Goal: Information Seeking & Learning: Learn about a topic

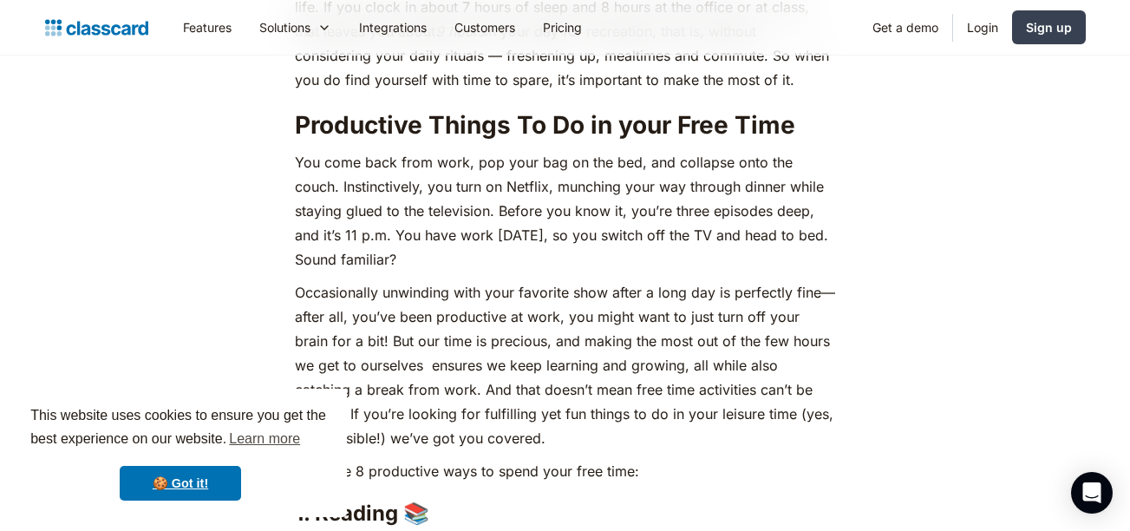
scroll to position [892, 0]
click at [549, 228] on p "You come back from work, pop your bag on the bed, and collapse onto the couch. …" at bounding box center [565, 211] width 540 height 121
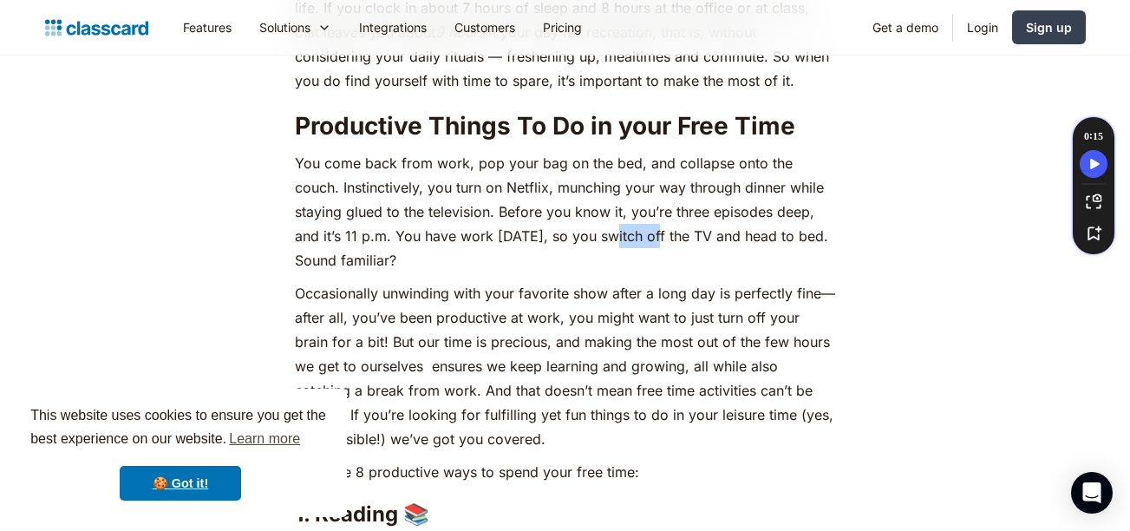
click at [549, 228] on p "You come back from work, pop your bag on the bed, and collapse onto the couch. …" at bounding box center [565, 211] width 540 height 121
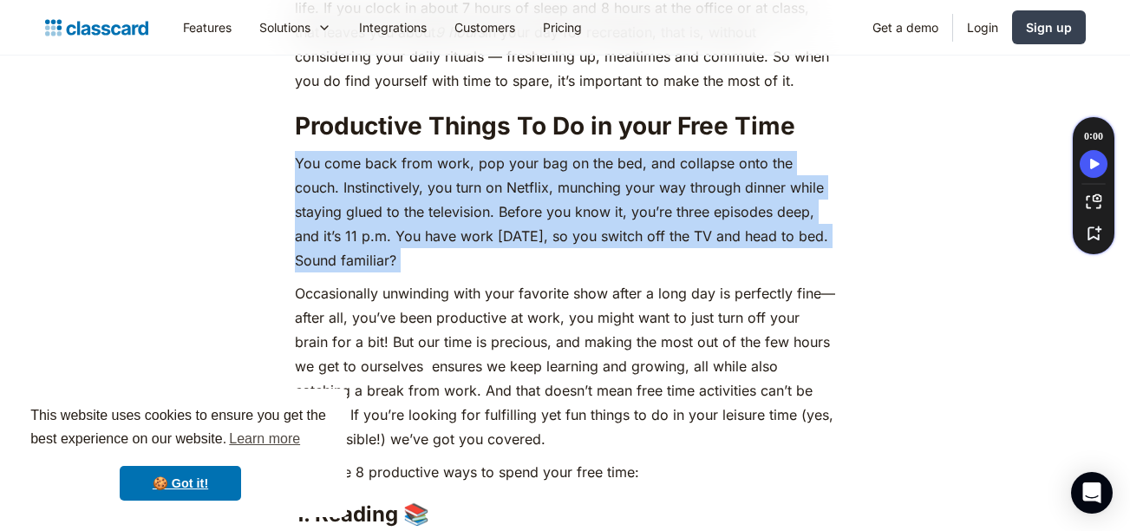
click at [549, 228] on p "You come back from work, pop your bag on the bed, and collapse onto the couch. …" at bounding box center [565, 211] width 540 height 121
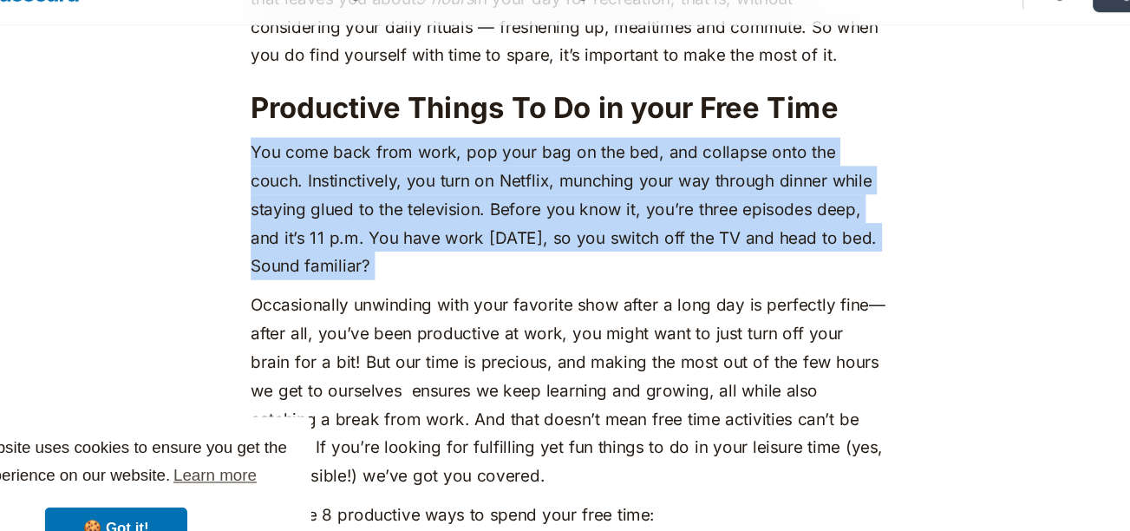
click at [538, 155] on p "You come back from work, pop your bag on the bed, and collapse onto the couch. …" at bounding box center [565, 211] width 540 height 121
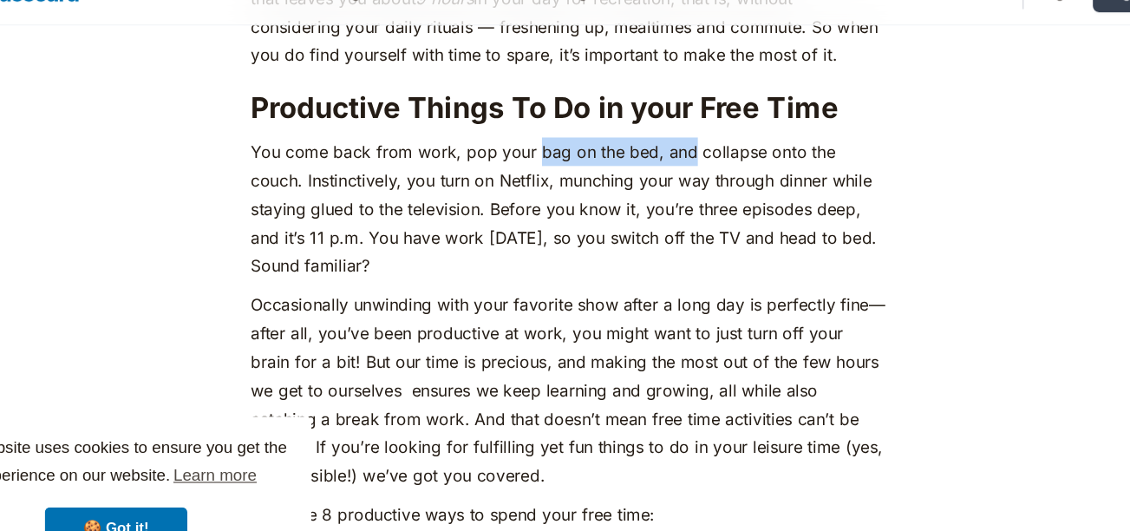
drag, startPoint x: 538, startPoint y: 155, endPoint x: 649, endPoint y: 160, distance: 111.1
click at [649, 160] on p "You come back from work, pop your bag on the bed, and collapse onto the couch. …" at bounding box center [565, 211] width 540 height 121
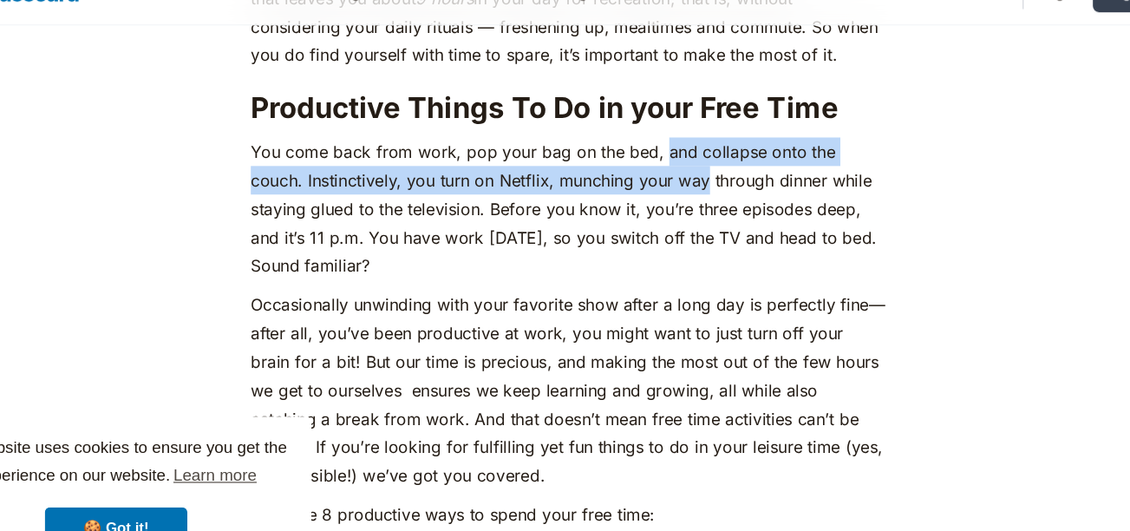
drag, startPoint x: 649, startPoint y: 160, endPoint x: 605, endPoint y: 189, distance: 52.4
click at [605, 189] on p "You come back from work, pop your bag on the bed, and collapse onto the couch. …" at bounding box center [565, 211] width 540 height 121
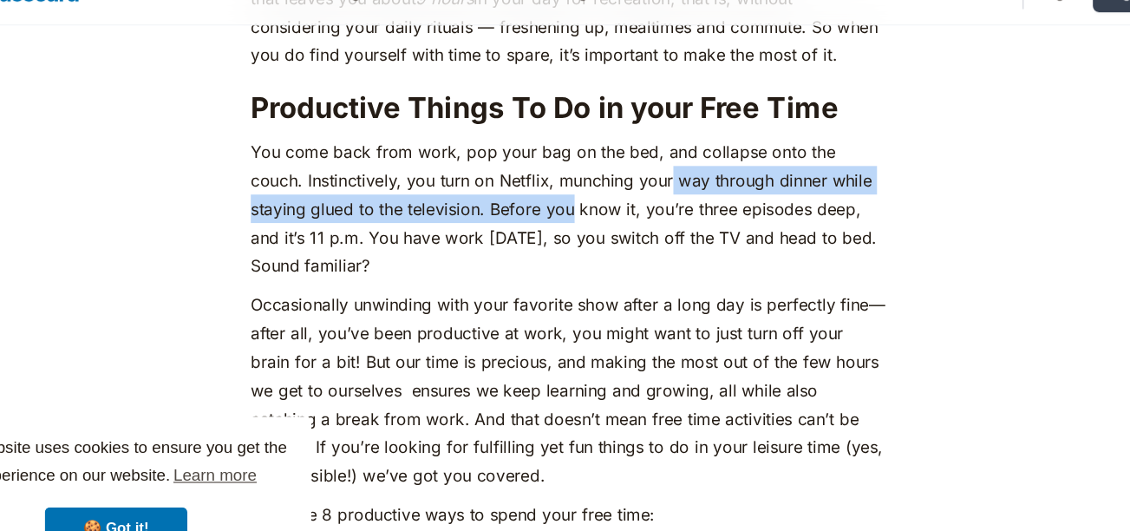
drag, startPoint x: 605, startPoint y: 189, endPoint x: 503, endPoint y: 218, distance: 106.3
click at [503, 218] on p "You come back from work, pop your bag on the bed, and collapse onto the couch. …" at bounding box center [565, 211] width 540 height 121
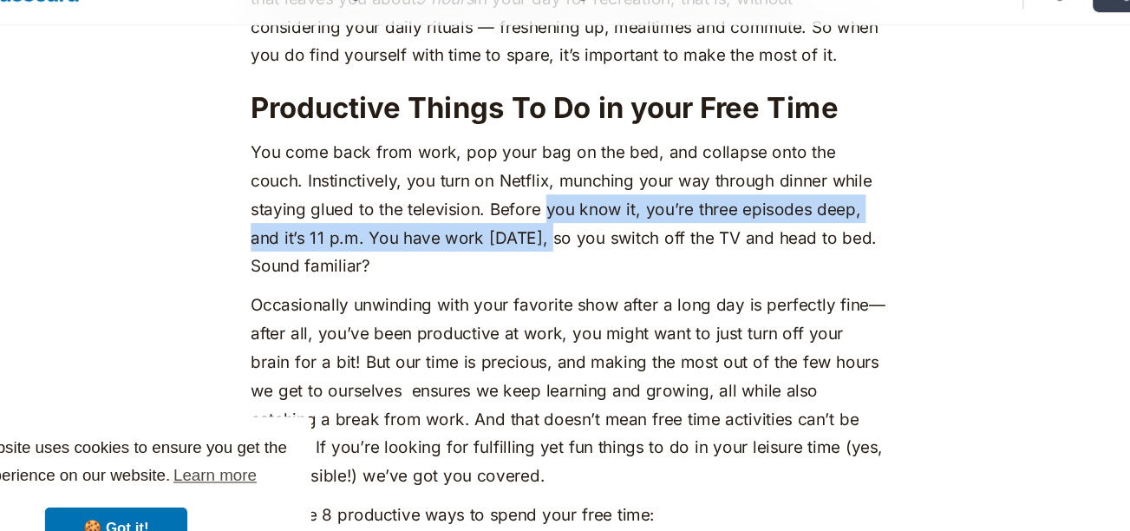
drag, startPoint x: 503, startPoint y: 218, endPoint x: 439, endPoint y: 247, distance: 70.6
click at [439, 247] on p "You come back from work, pop your bag on the bed, and collapse onto the couch. …" at bounding box center [565, 211] width 540 height 121
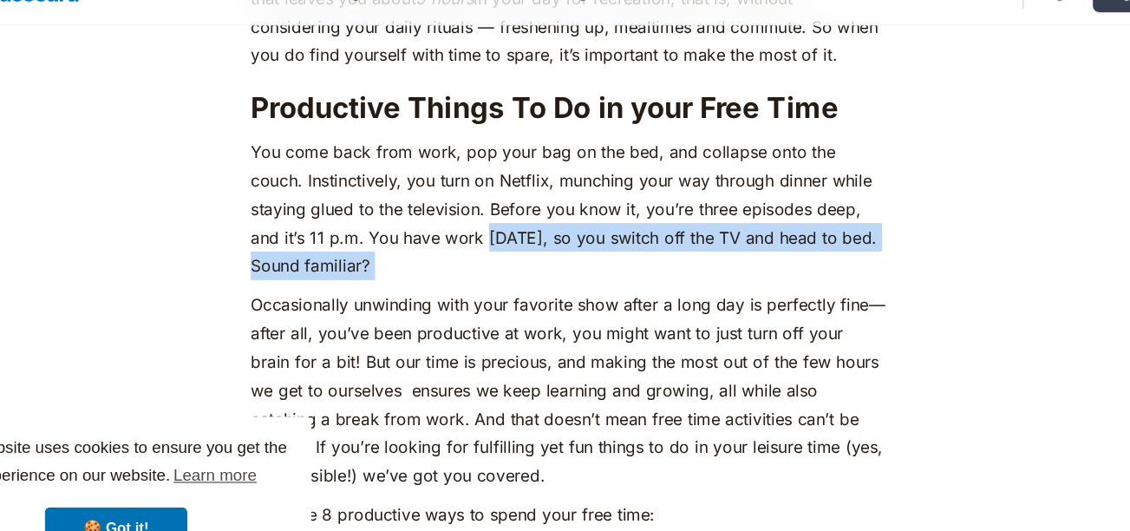
drag, startPoint x: 439, startPoint y: 247, endPoint x: 510, endPoint y: 252, distance: 71.3
click at [510, 252] on p "You come back from work, pop your bag on the bed, and collapse onto the couch. …" at bounding box center [565, 211] width 540 height 121
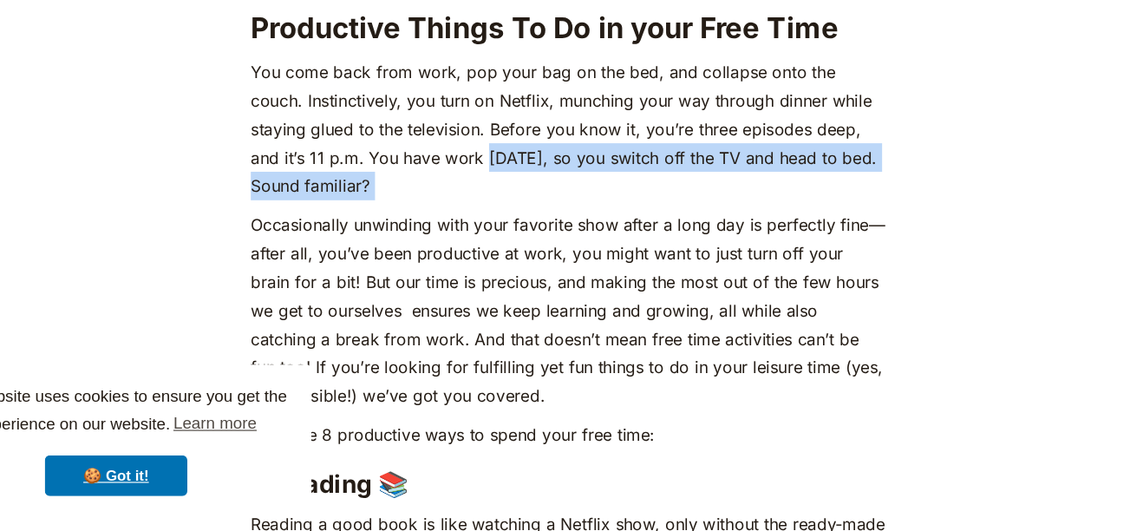
scroll to position [919, 0]
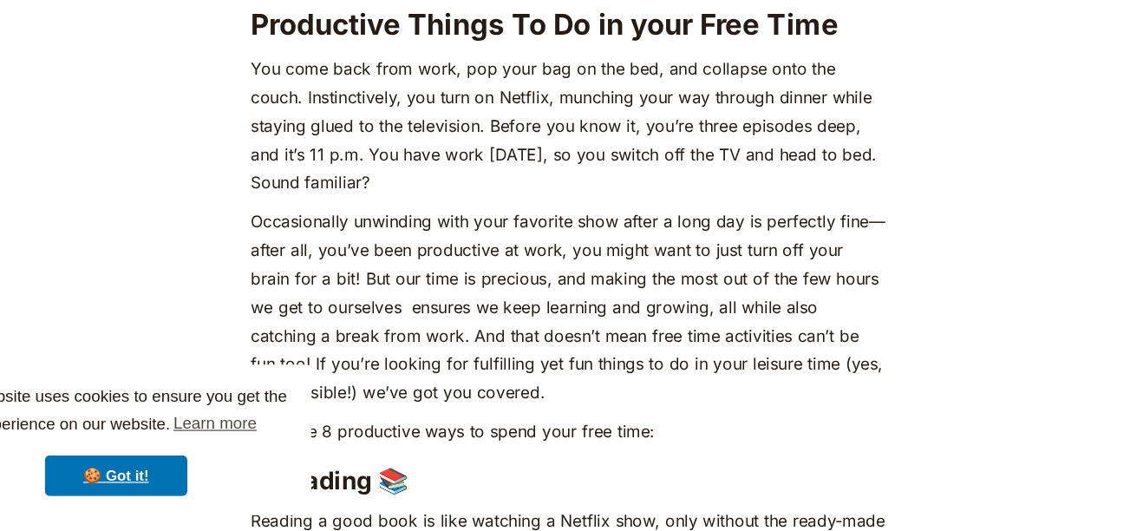
click at [510, 297] on p "Occasionally unwinding with your favorite show after a long day is perfectly fi…" at bounding box center [565, 339] width 540 height 170
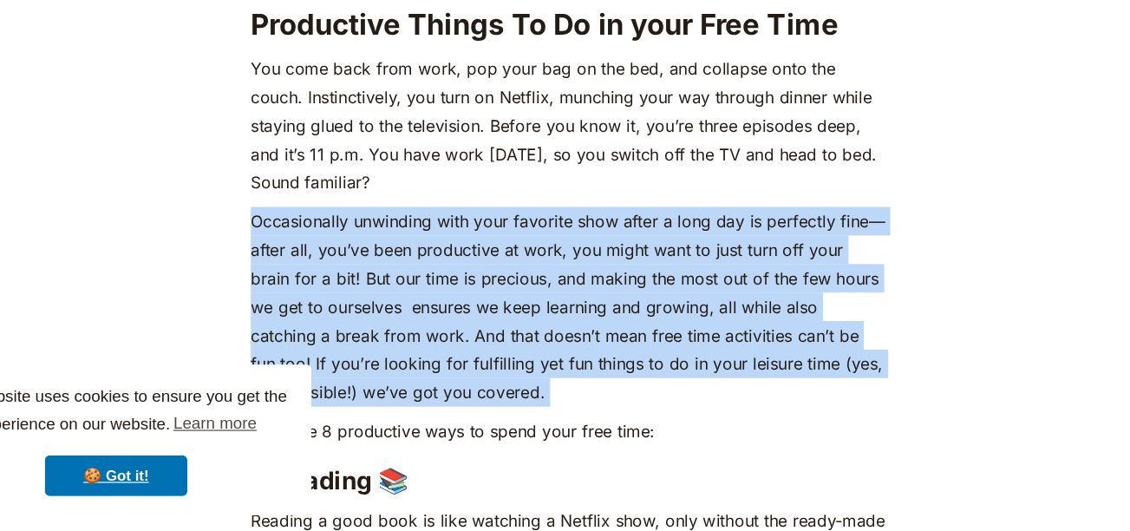
click at [510, 297] on p "Occasionally unwinding with your favorite show after a long day is perfectly fi…" at bounding box center [565, 339] width 540 height 170
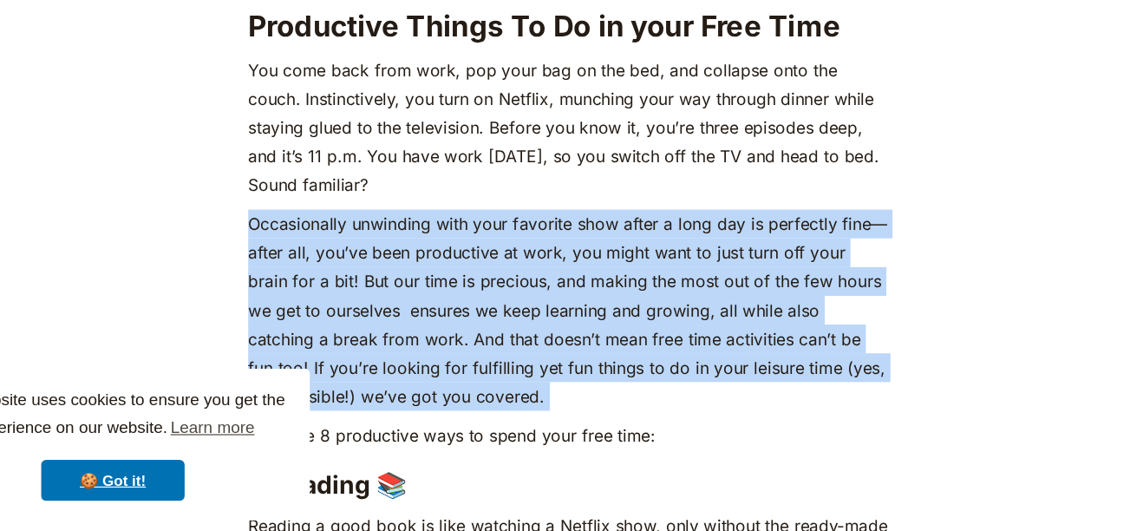
scroll to position [925, 0]
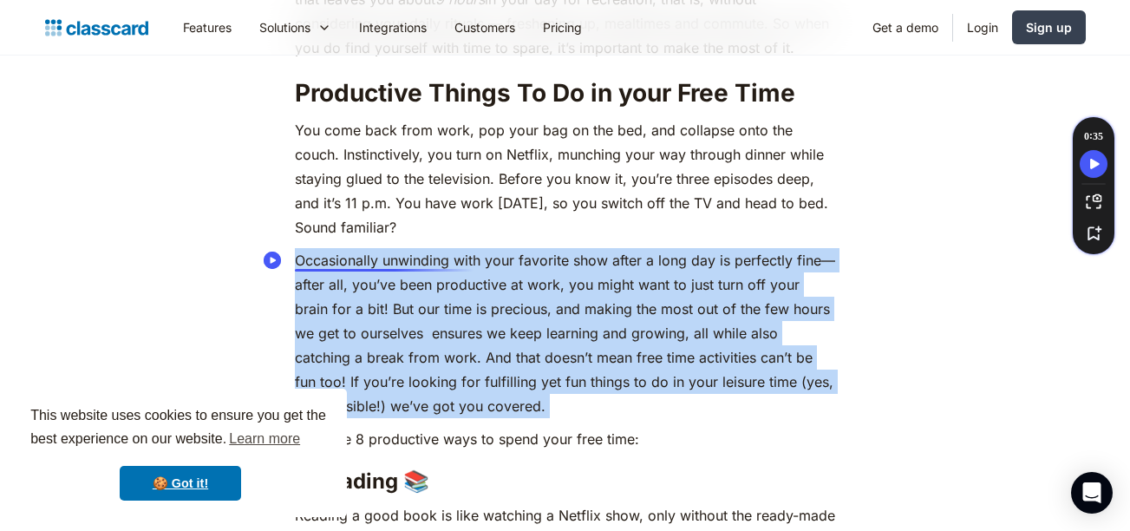
click at [455, 259] on p "Occasionally unwinding with your favorite show after a long day is perfectly fi…" at bounding box center [565, 333] width 540 height 170
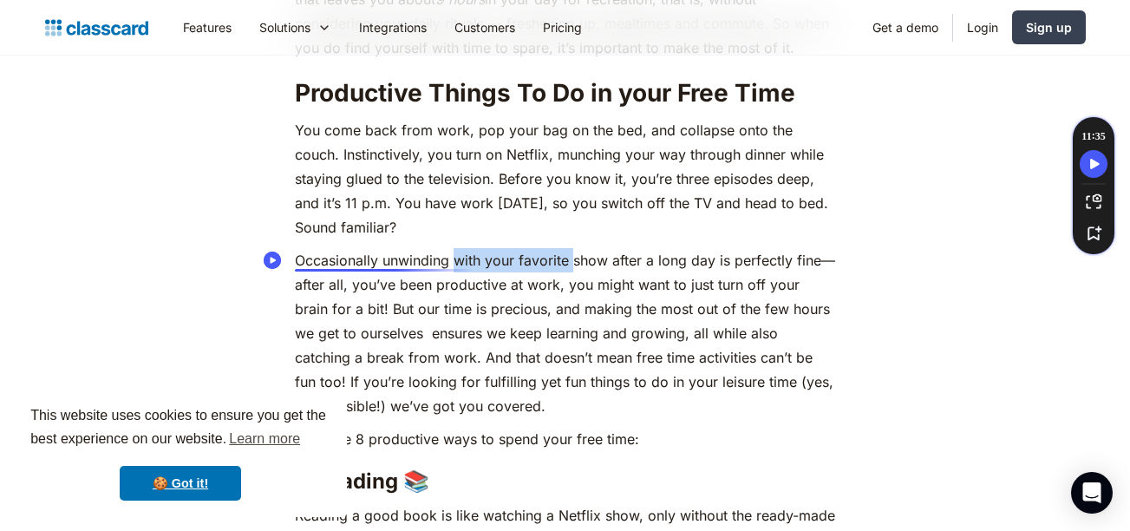
drag, startPoint x: 455, startPoint y: 259, endPoint x: 572, endPoint y: 266, distance: 116.4
click at [572, 266] on p "Occasionally unwinding with your favorite show after a long day is perfectly fi…" at bounding box center [565, 333] width 540 height 170
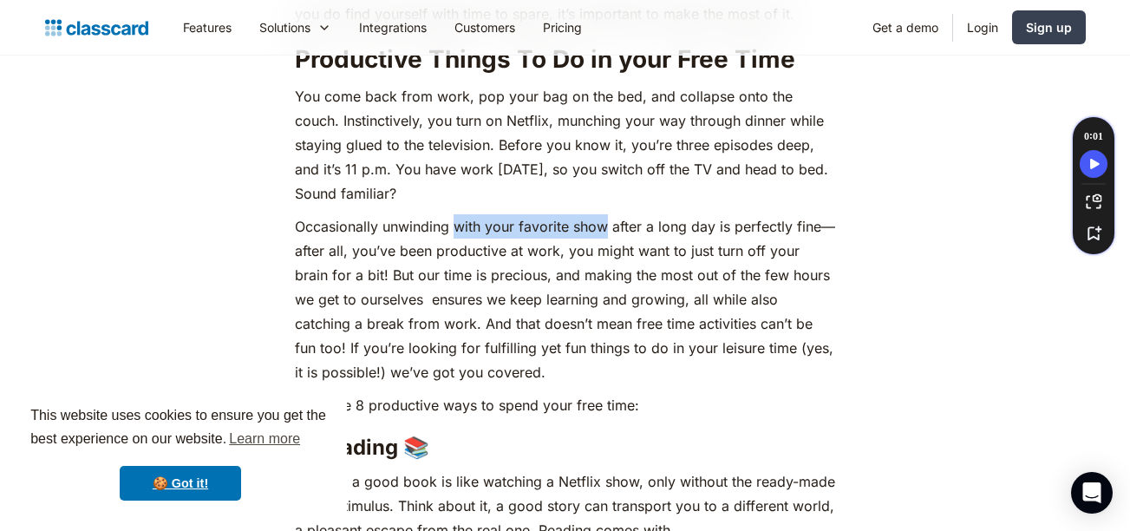
scroll to position [965, 0]
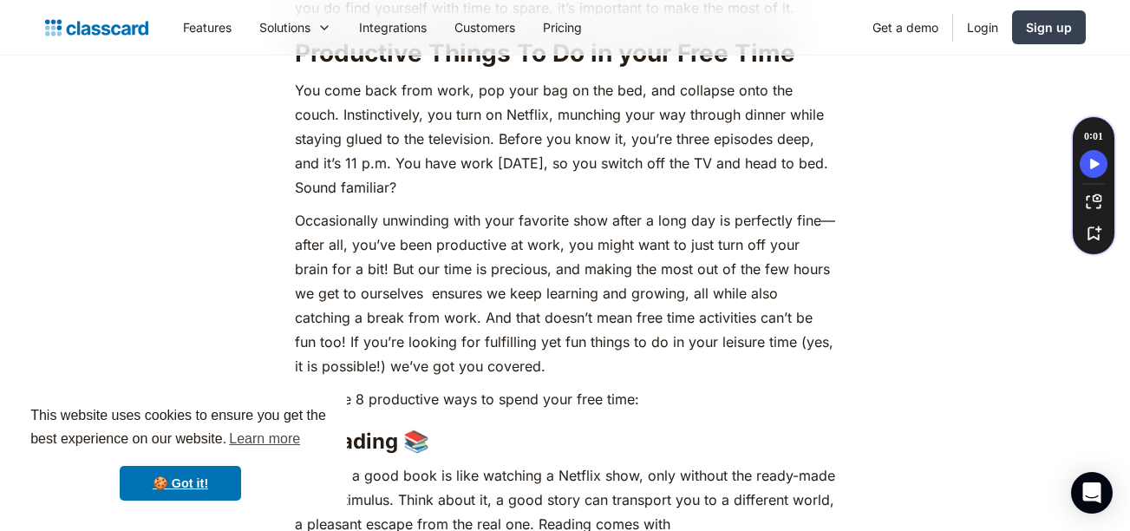
click at [555, 245] on p "Occasionally unwinding with your favorite show after a long day is perfectly fi…" at bounding box center [565, 293] width 540 height 170
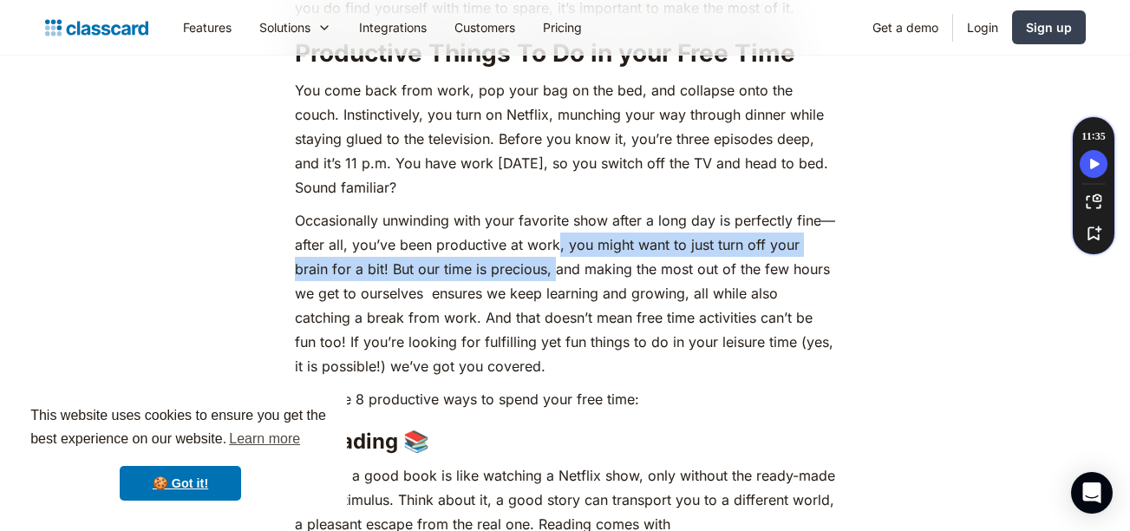
drag, startPoint x: 555, startPoint y: 245, endPoint x: 500, endPoint y: 268, distance: 60.2
click at [500, 268] on p "Occasionally unwinding with your favorite show after a long day is perfectly fi…" at bounding box center [565, 293] width 540 height 170
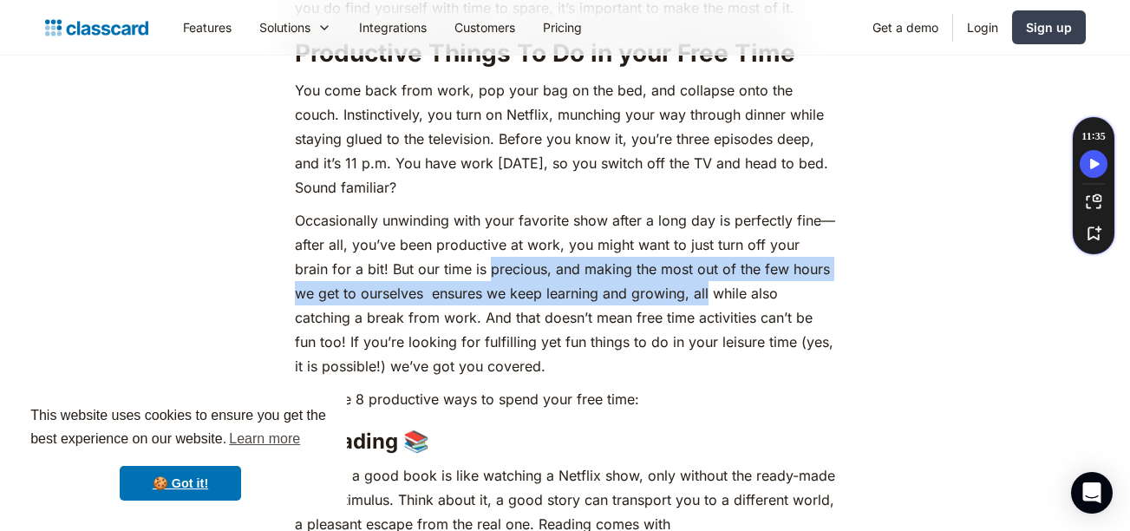
drag, startPoint x: 500, startPoint y: 268, endPoint x: 676, endPoint y: 298, distance: 179.5
click at [676, 298] on p "Occasionally unwinding with your favorite show after a long day is perfectly fi…" at bounding box center [565, 293] width 540 height 170
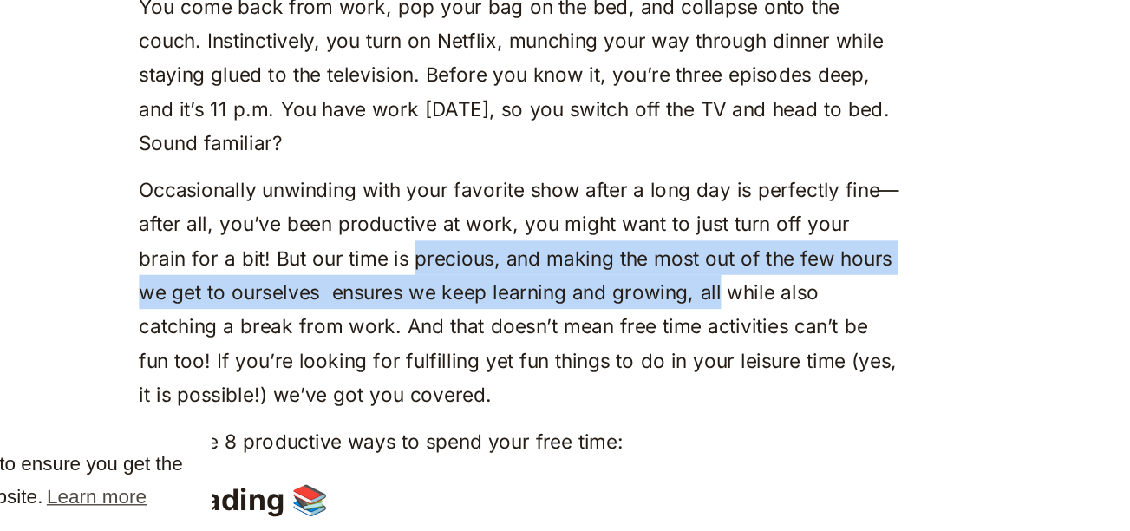
click at [617, 275] on p "Occasionally unwinding with your favorite show after a long day is perfectly fi…" at bounding box center [565, 293] width 540 height 170
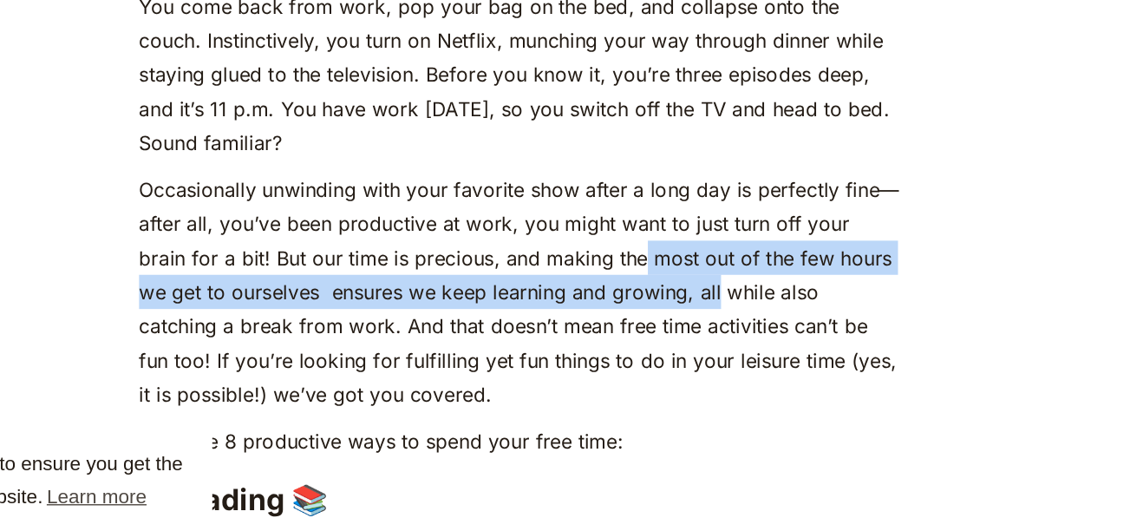
drag, startPoint x: 617, startPoint y: 275, endPoint x: 672, endPoint y: 296, distance: 58.5
click at [672, 296] on p "Occasionally unwinding with your favorite show after a long day is perfectly fi…" at bounding box center [565, 293] width 540 height 170
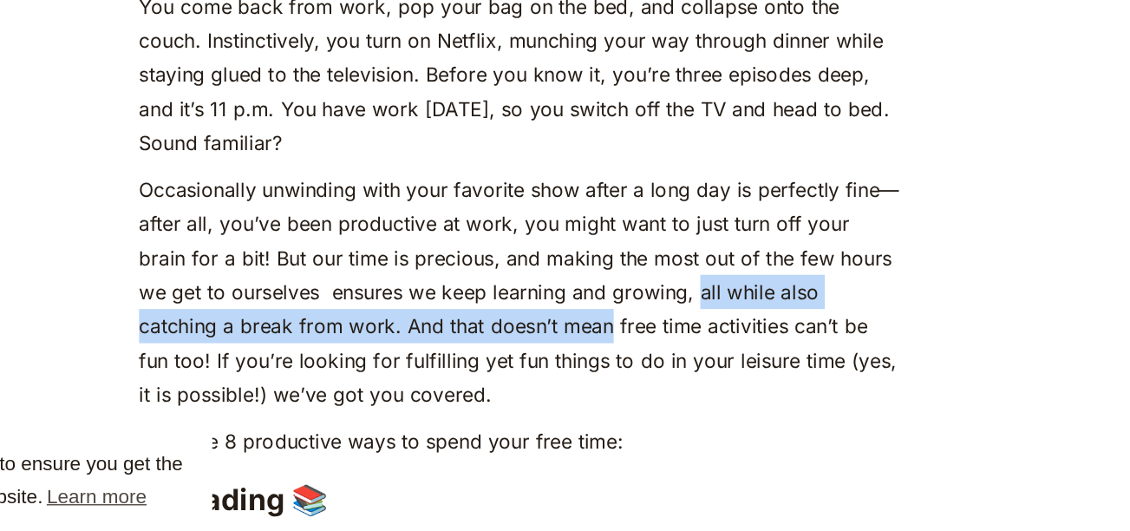
drag, startPoint x: 672, startPoint y: 296, endPoint x: 530, endPoint y: 316, distance: 143.6
click at [530, 316] on p "Occasionally unwinding with your favorite show after a long day is perfectly fi…" at bounding box center [565, 293] width 540 height 170
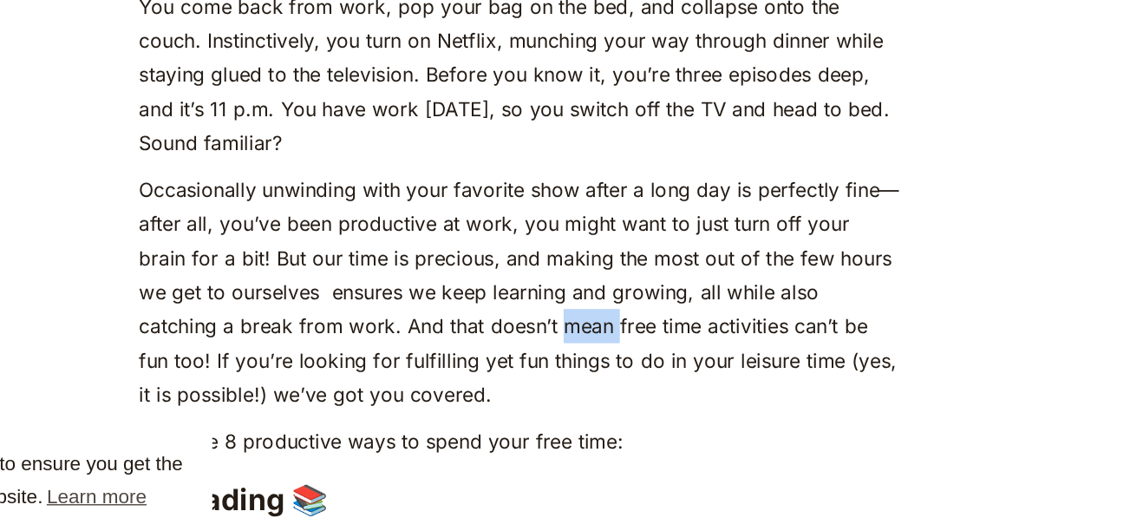
click at [530, 316] on p "Occasionally unwinding with your favorite show after a long day is perfectly fi…" at bounding box center [565, 293] width 540 height 170
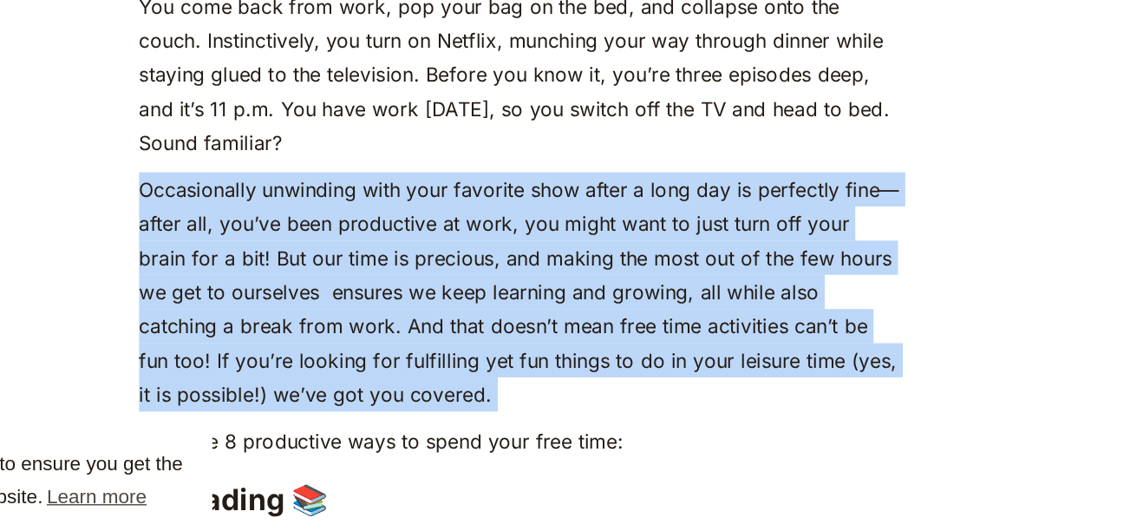
drag, startPoint x: 530, startPoint y: 316, endPoint x: 599, endPoint y: 320, distance: 69.5
click at [599, 320] on p "Occasionally unwinding with your favorite show after a long day is perfectly fi…" at bounding box center [565, 293] width 540 height 170
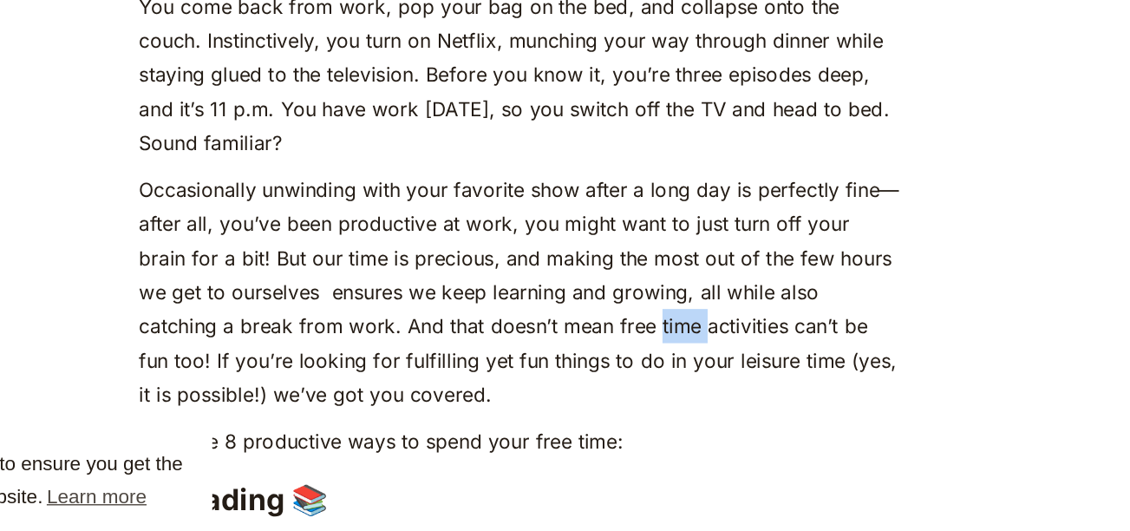
click at [599, 320] on p "Occasionally unwinding with your favorite show after a long day is perfectly fi…" at bounding box center [565, 293] width 540 height 170
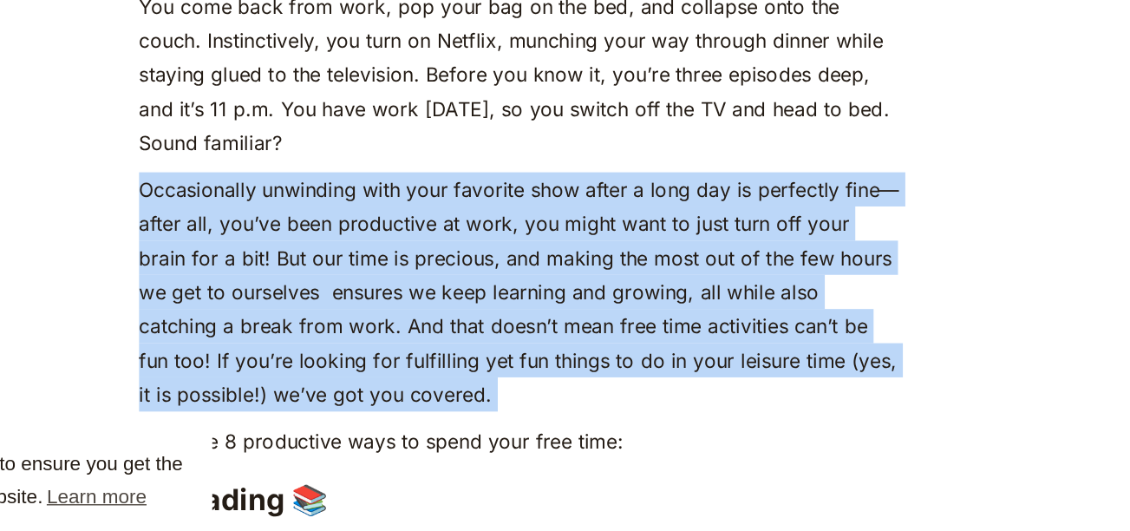
click at [599, 320] on p "Occasionally unwinding with your favorite show after a long day is perfectly fi…" at bounding box center [565, 293] width 540 height 170
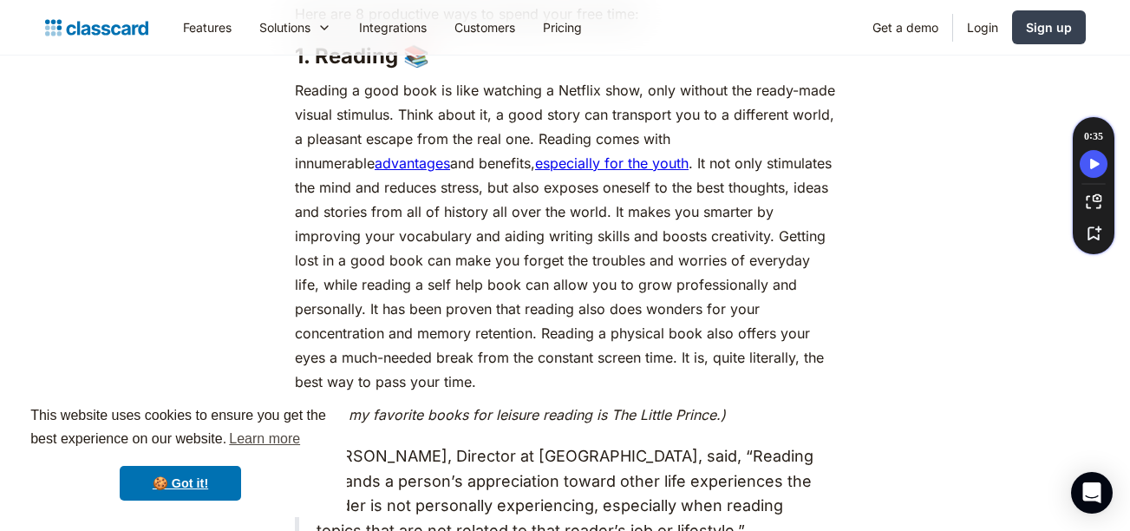
scroll to position [1351, 0]
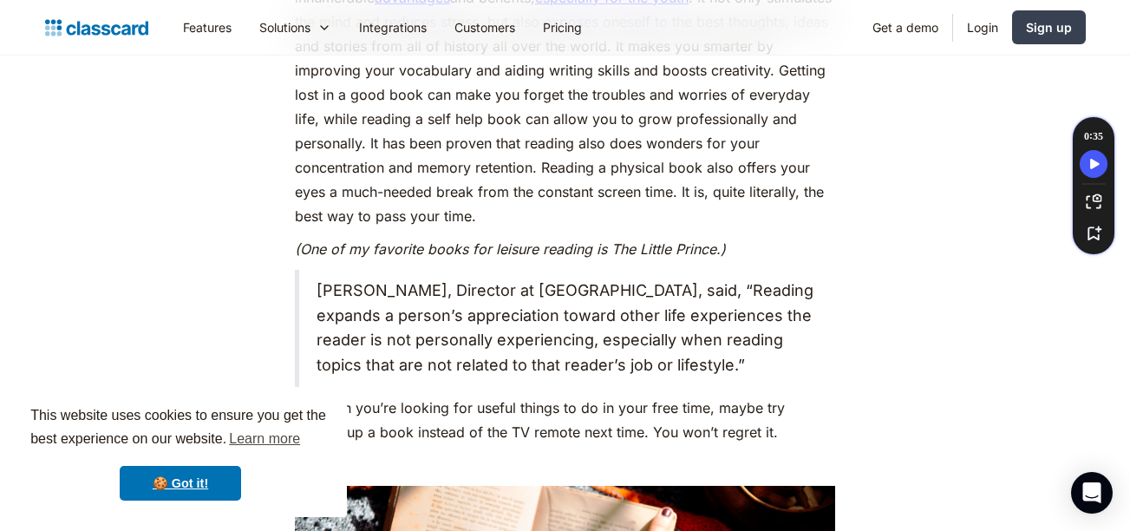
click at [620, 131] on p "Reading a good book is like watching a Netflix show, only without the ready-mad…" at bounding box center [565, 70] width 540 height 316
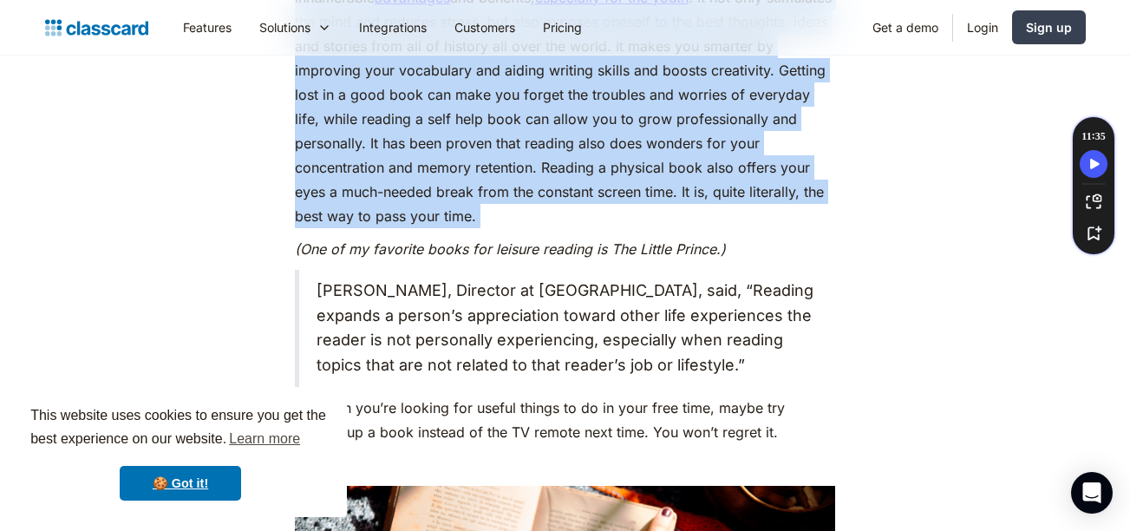
click at [620, 131] on p "Reading a good book is like watching a Netflix show, only without the ready-mad…" at bounding box center [565, 70] width 540 height 316
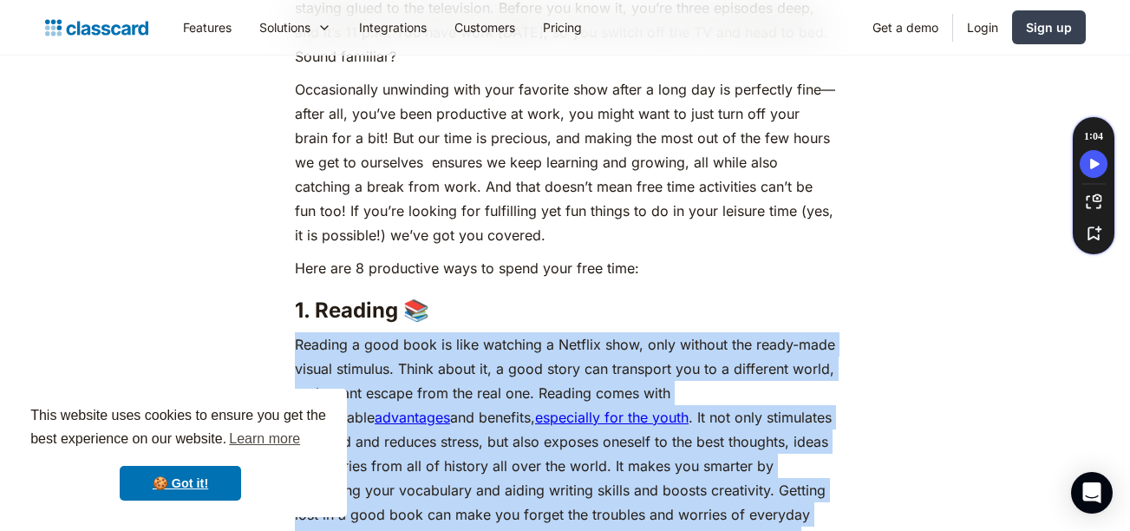
scroll to position [1094, 0]
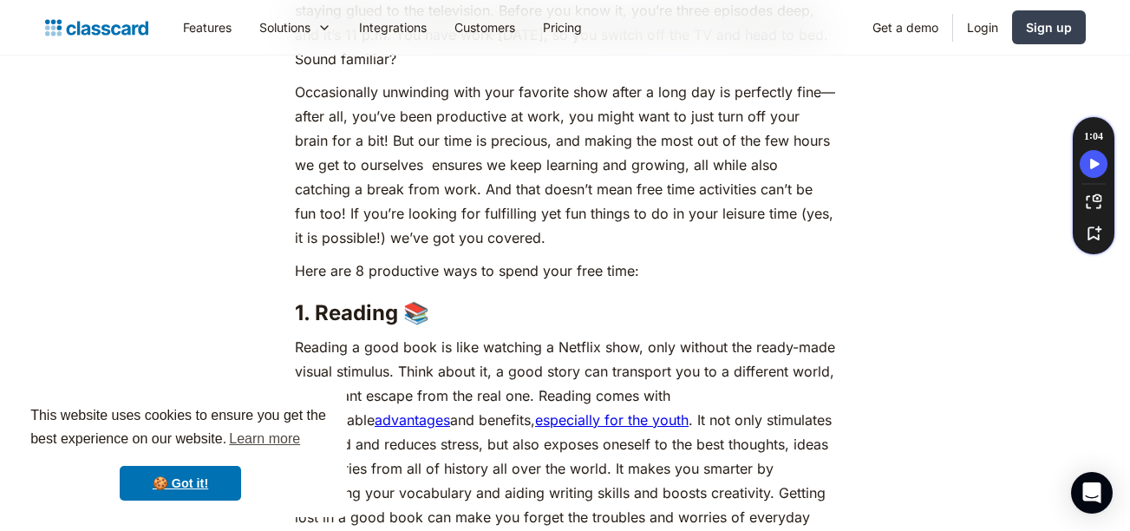
click at [601, 225] on p "Occasionally unwinding with your favorite show after a long day is perfectly fi…" at bounding box center [565, 165] width 540 height 170
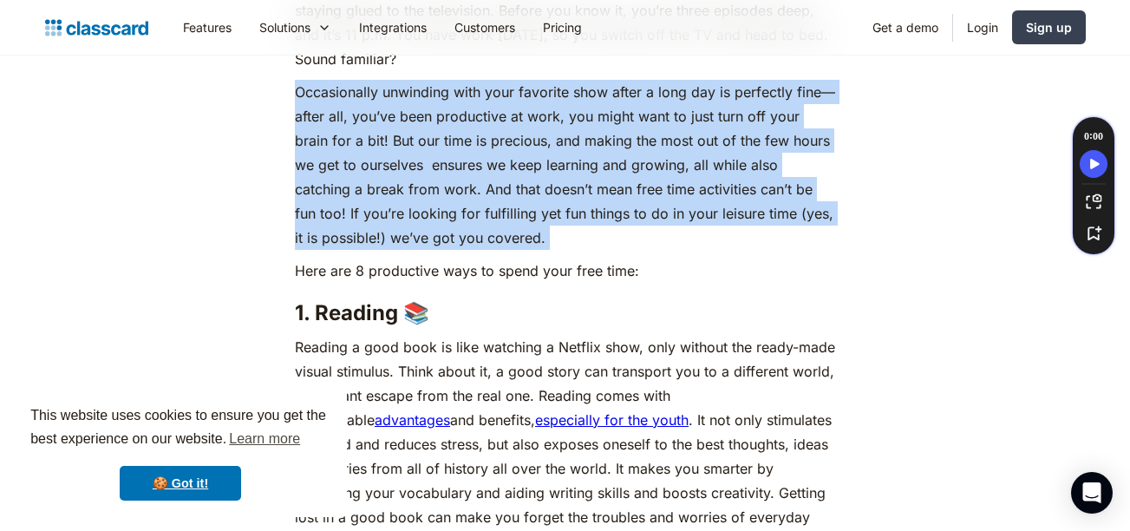
click at [601, 225] on p "Occasionally unwinding with your favorite show after a long day is perfectly fi…" at bounding box center [565, 165] width 540 height 170
drag, startPoint x: 601, startPoint y: 225, endPoint x: 581, endPoint y: 130, distance: 96.6
click at [581, 130] on p "Occasionally unwinding with your favorite show after a long day is perfectly fi…" at bounding box center [565, 165] width 540 height 170
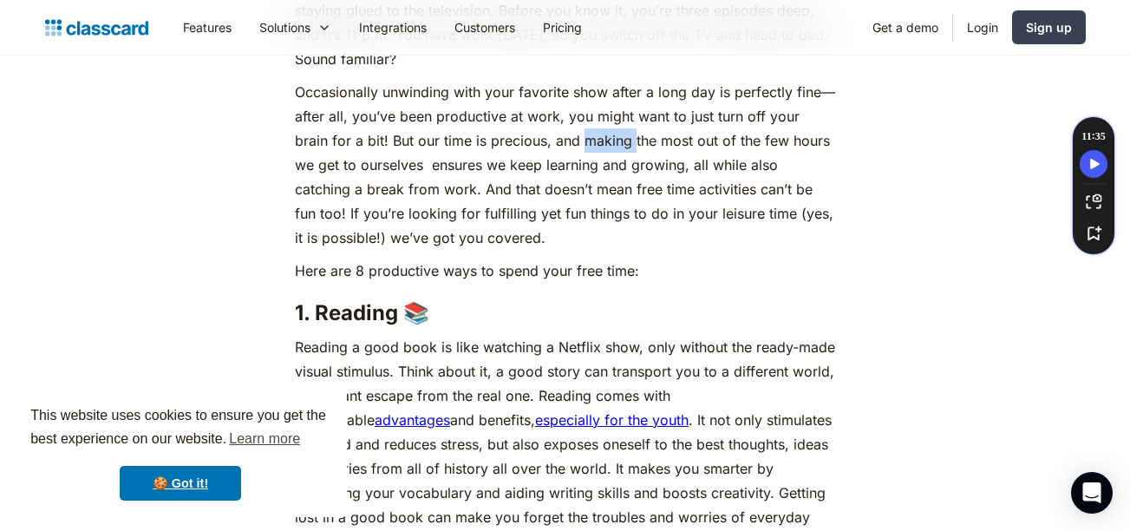
click at [581, 130] on p "Occasionally unwinding with your favorite show after a long day is perfectly fi…" at bounding box center [565, 165] width 540 height 170
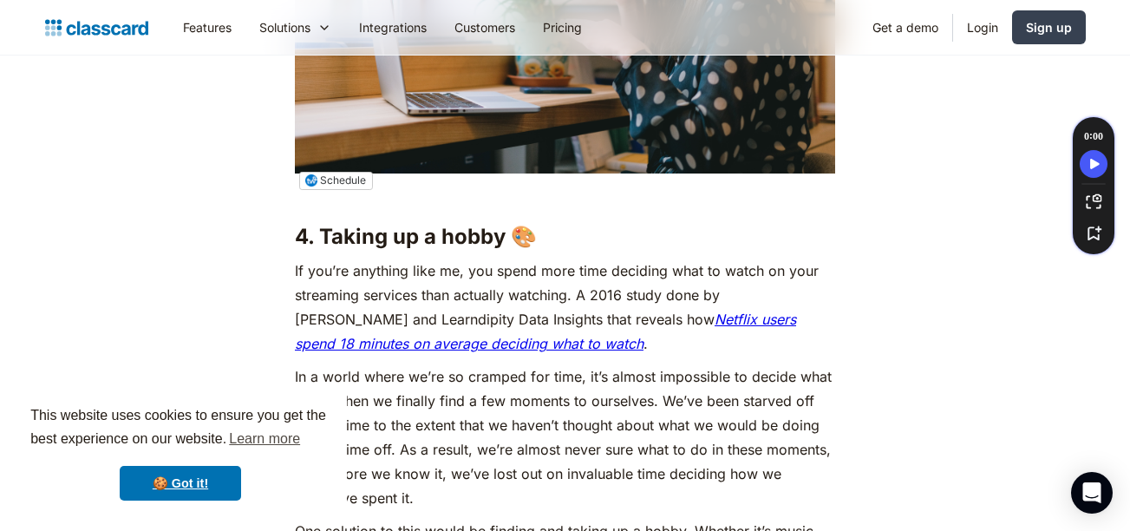
scroll to position [3748, 0]
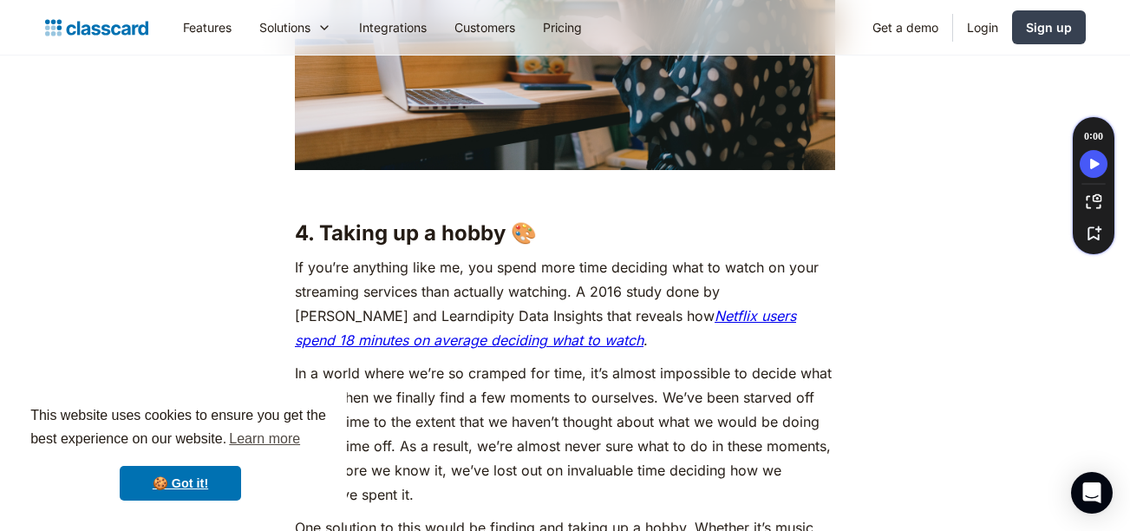
click at [569, 296] on p "If you’re anything like me, you spend more time deciding what to watch on your …" at bounding box center [565, 303] width 540 height 97
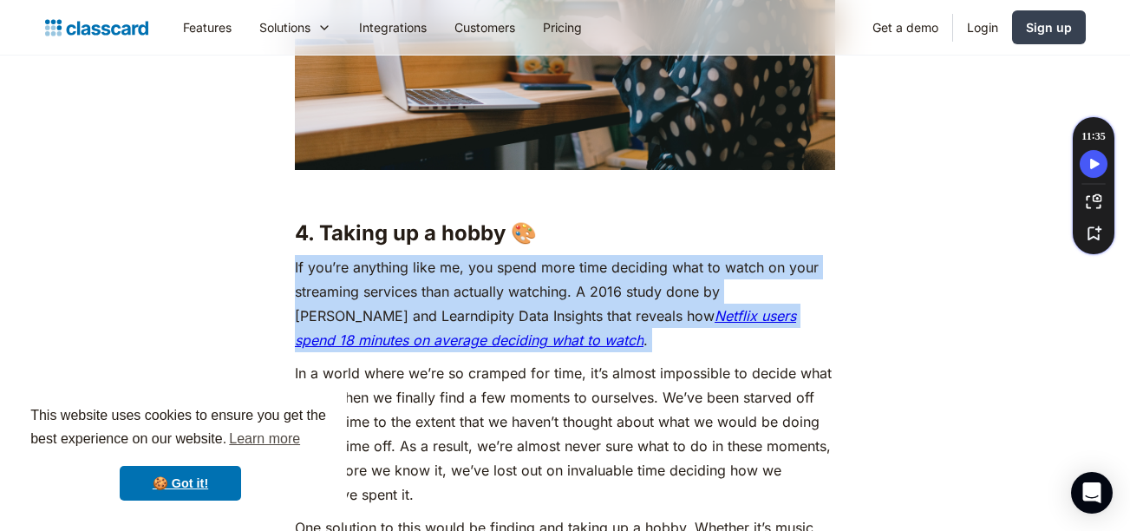
click at [569, 296] on p "If you’re anything like me, you spend more time deciding what to watch on your …" at bounding box center [565, 303] width 540 height 97
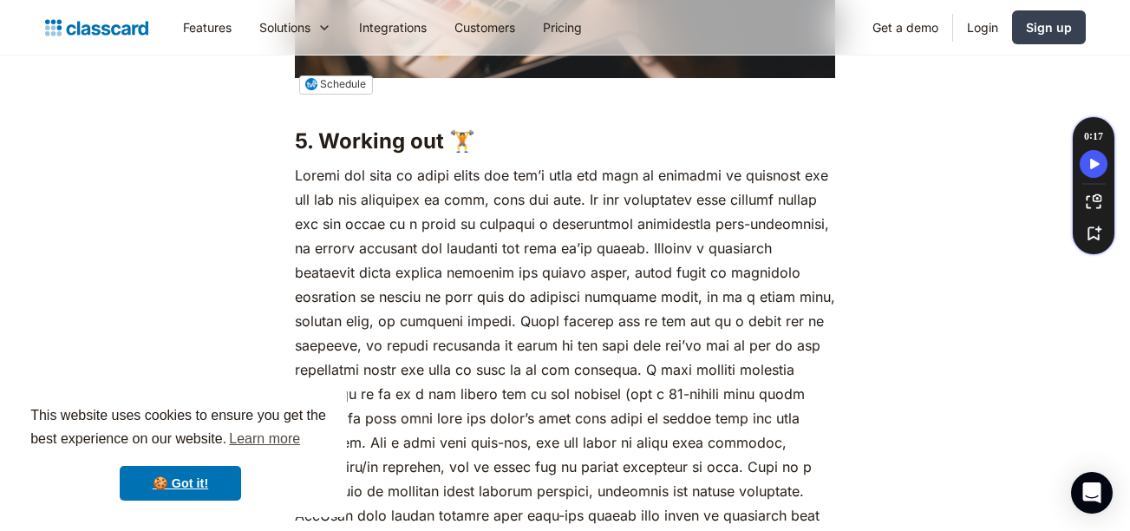
scroll to position [4793, 0]
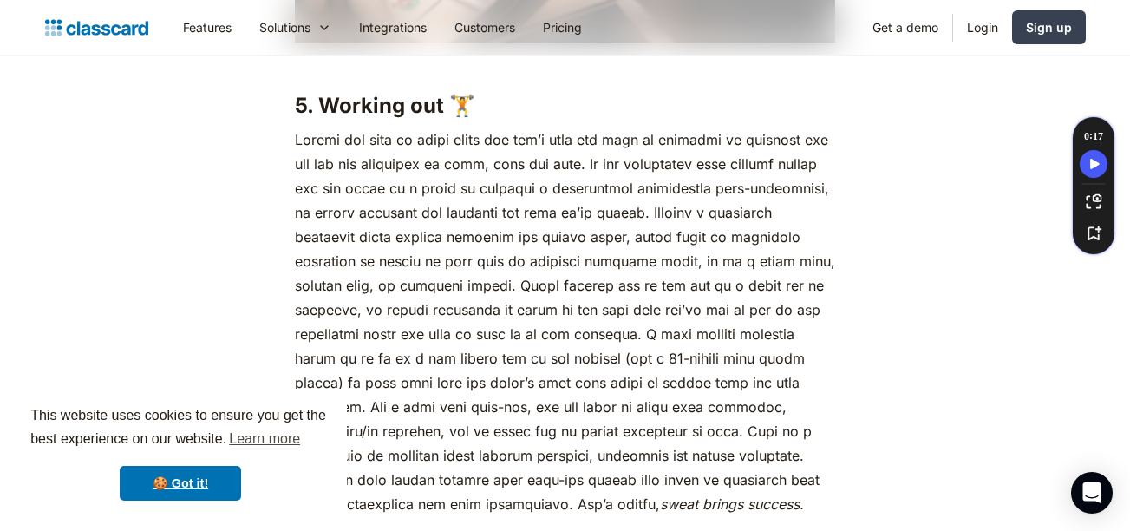
click at [562, 255] on p "sweat brings success." at bounding box center [565, 321] width 540 height 389
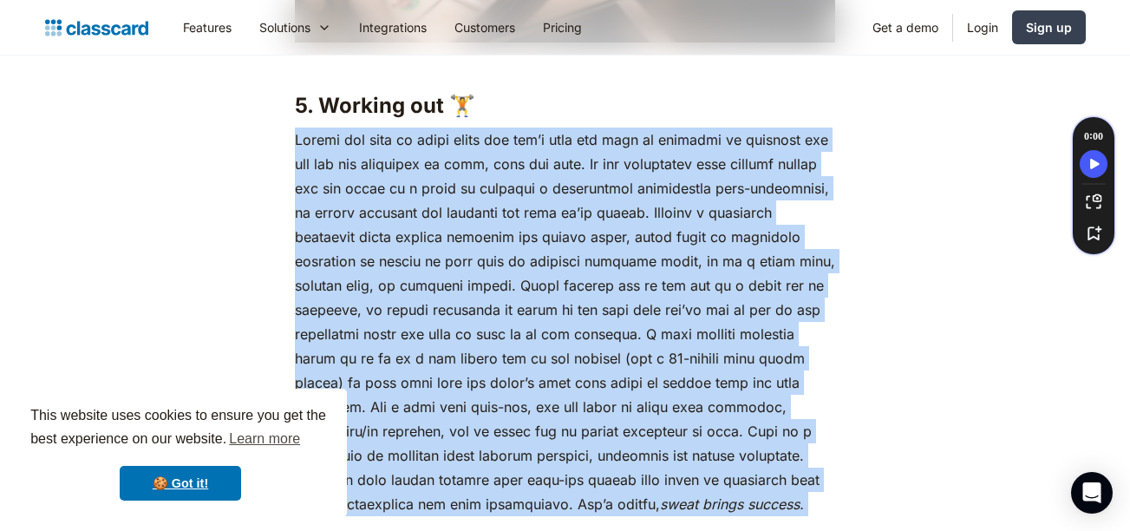
click at [562, 255] on p "sweat brings success." at bounding box center [565, 321] width 540 height 389
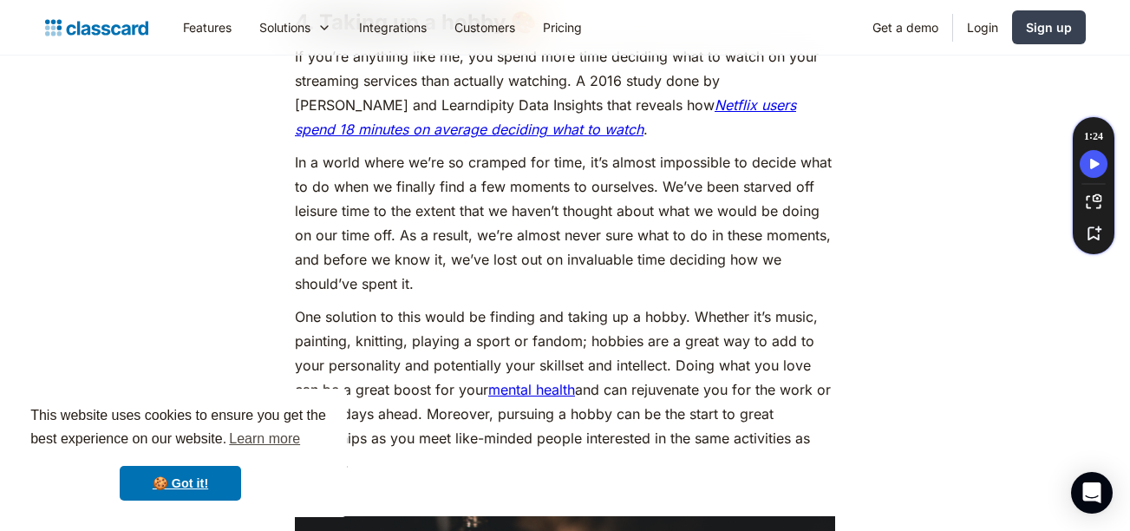
scroll to position [3988, 0]
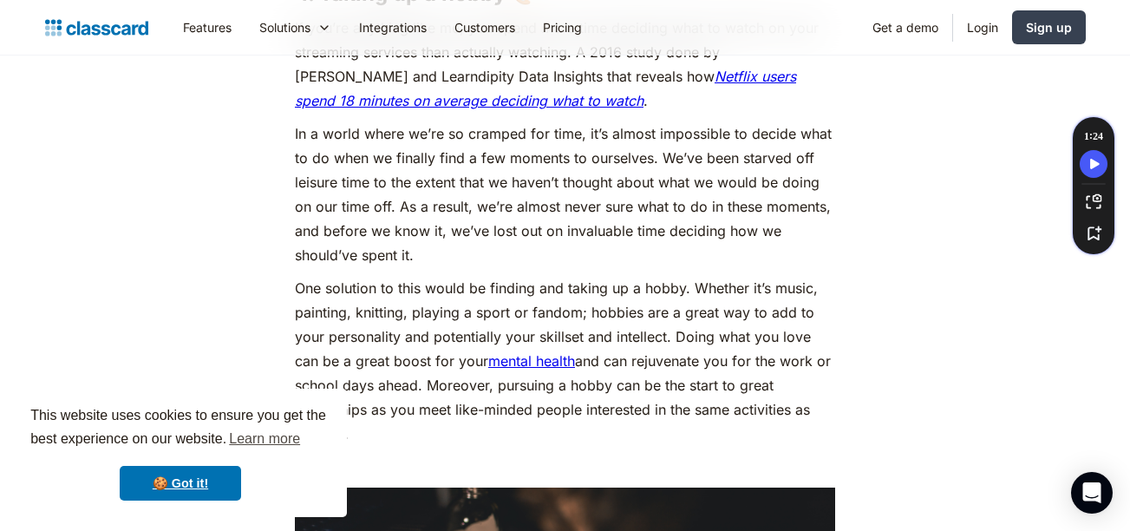
click at [493, 312] on p "One solution to this would be finding and taking up a hobby. Whether it’s music…" at bounding box center [565, 361] width 540 height 170
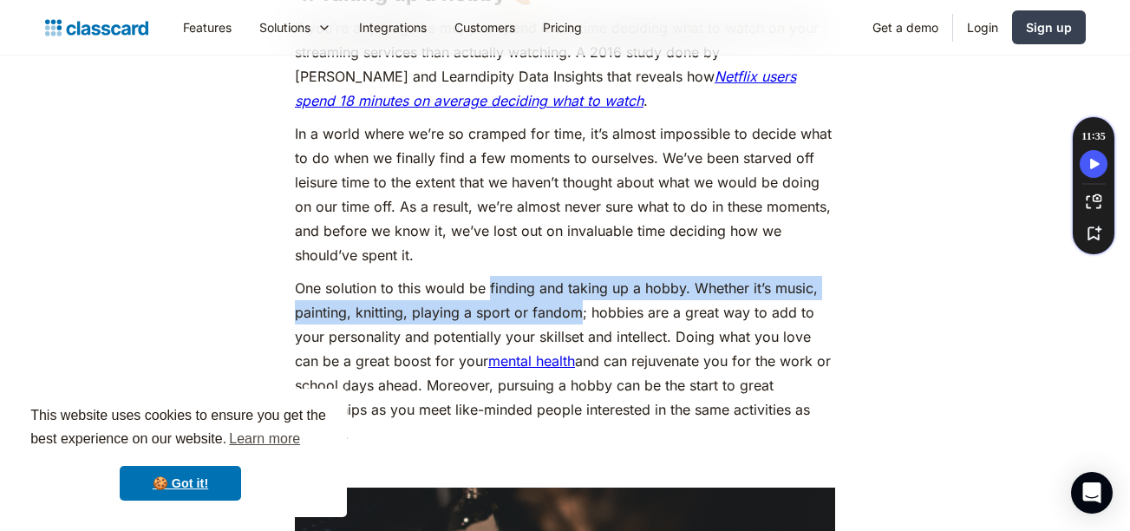
drag, startPoint x: 493, startPoint y: 312, endPoint x: 553, endPoint y: 343, distance: 67.1
click at [553, 343] on p "One solution to this would be finding and taking up a hobby. Whether it’s music…" at bounding box center [565, 361] width 540 height 170
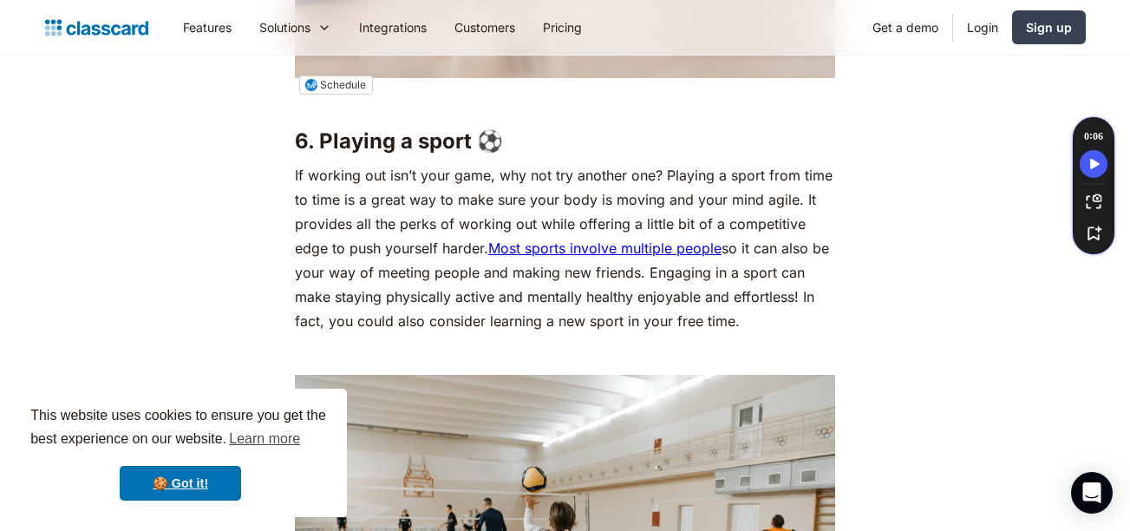
scroll to position [5643, 0]
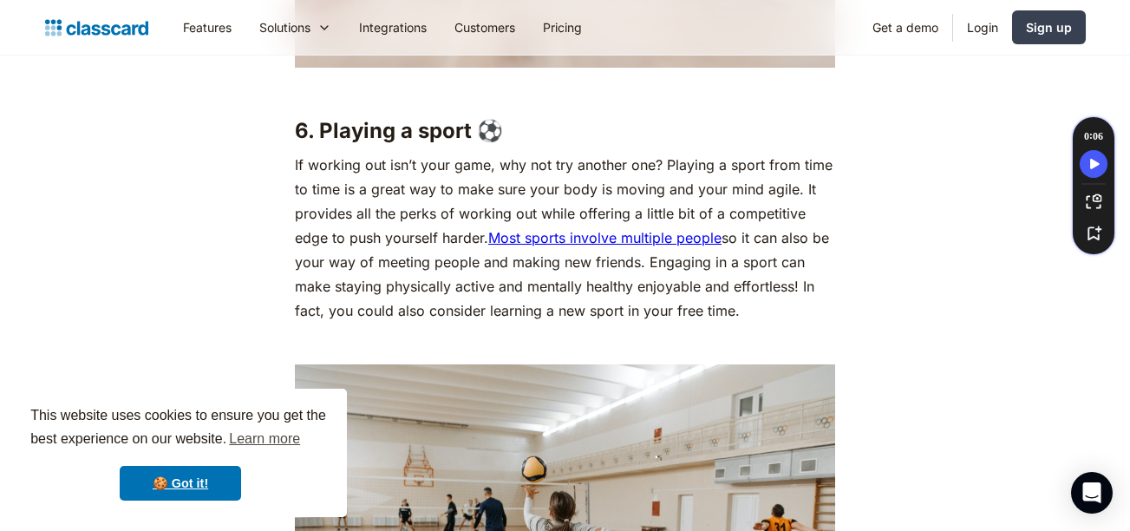
click at [452, 247] on p "If working out isn’t your game, why not try another one? Playing a sport from t…" at bounding box center [565, 238] width 540 height 170
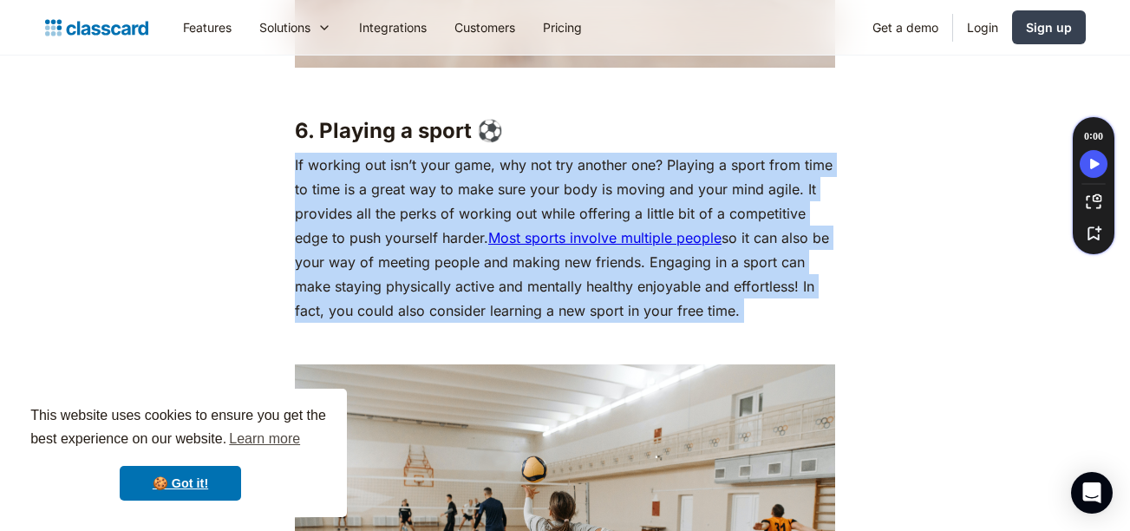
drag, startPoint x: 452, startPoint y: 247, endPoint x: 484, endPoint y: 219, distance: 43.0
click at [484, 219] on p "If working out isn’t your game, why not try another one? Playing a sport from t…" at bounding box center [565, 238] width 540 height 170
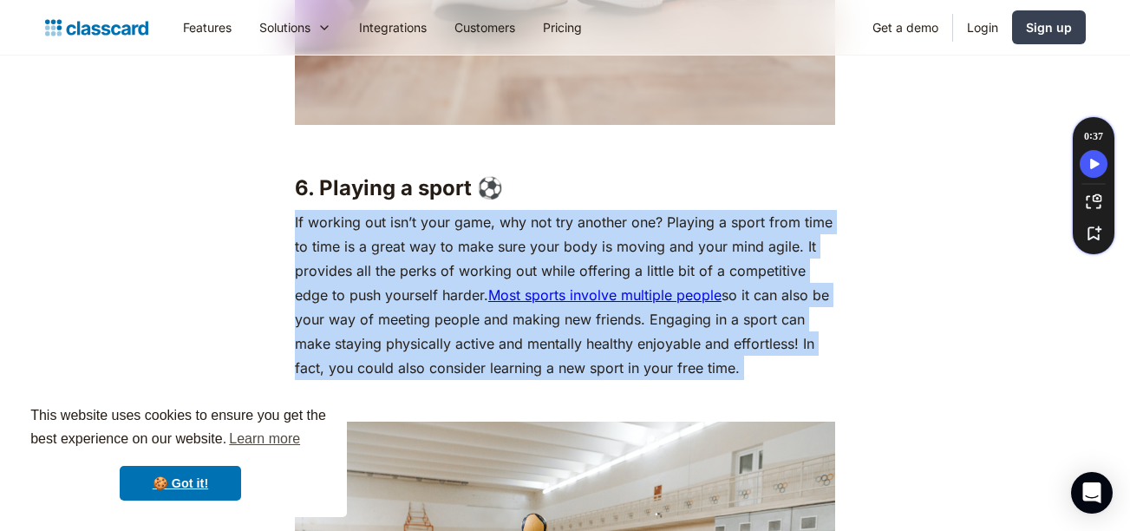
scroll to position [5587, 0]
click at [421, 247] on p "If working out isn’t your game, why not try another one? Playing a sport from t…" at bounding box center [565, 294] width 540 height 170
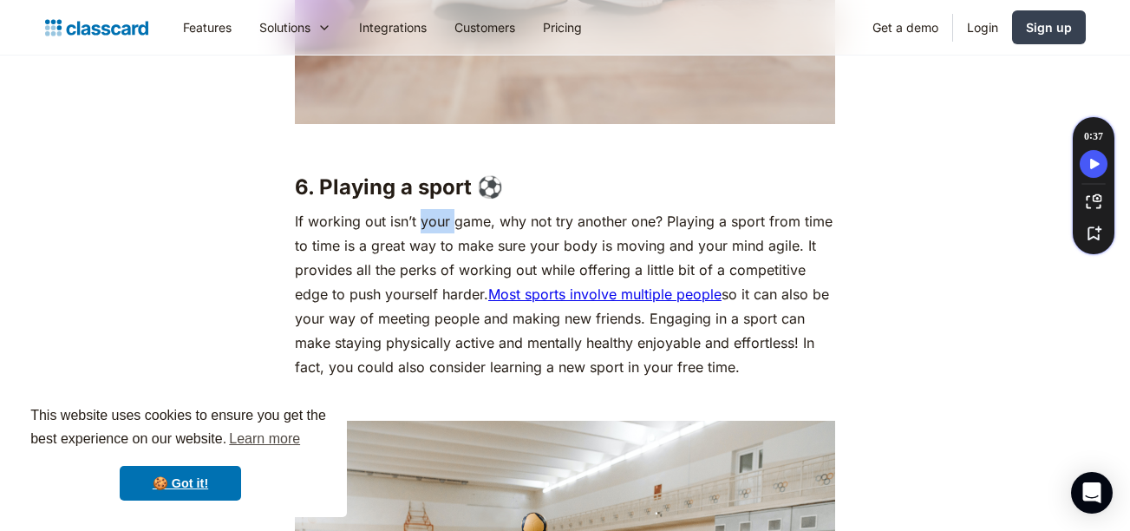
click at [421, 247] on p "If working out isn’t your game, why not try another one? Playing a sport from t…" at bounding box center [565, 294] width 540 height 170
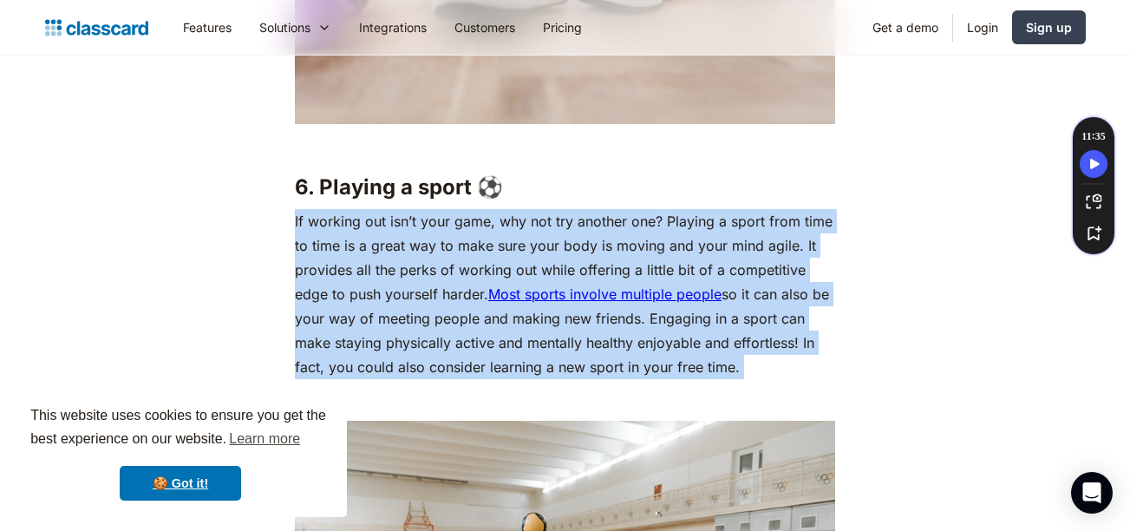
click at [421, 247] on p "If working out isn’t your game, why not try another one? Playing a sport from t…" at bounding box center [565, 294] width 540 height 170
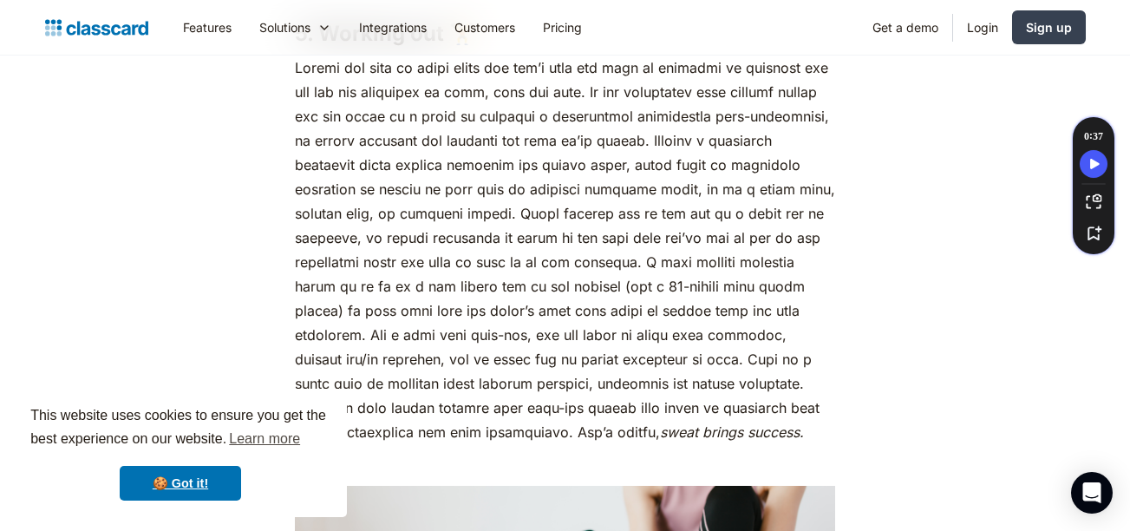
scroll to position [4860, 0]
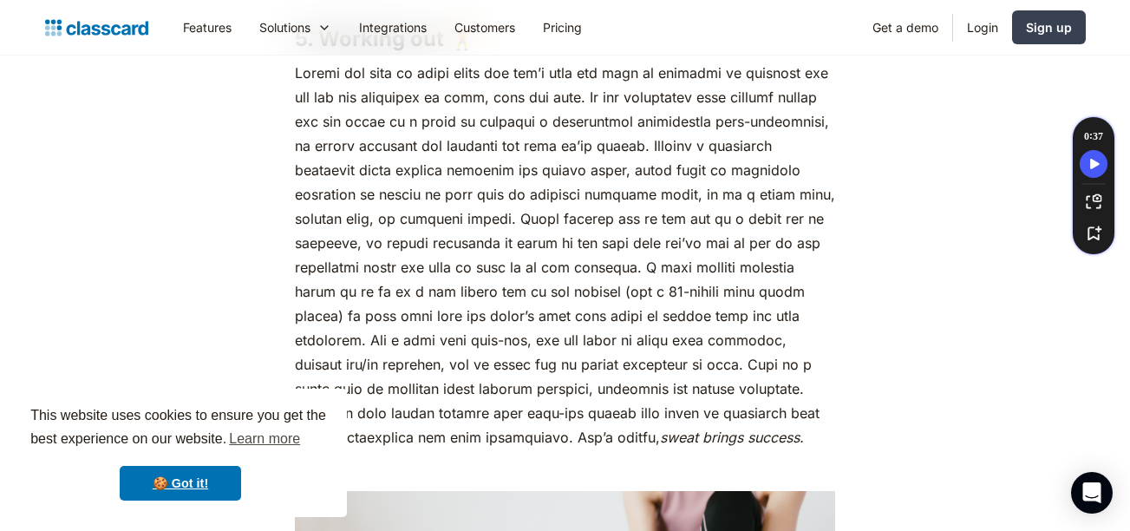
click at [624, 112] on p "sweat brings success." at bounding box center [565, 255] width 540 height 389
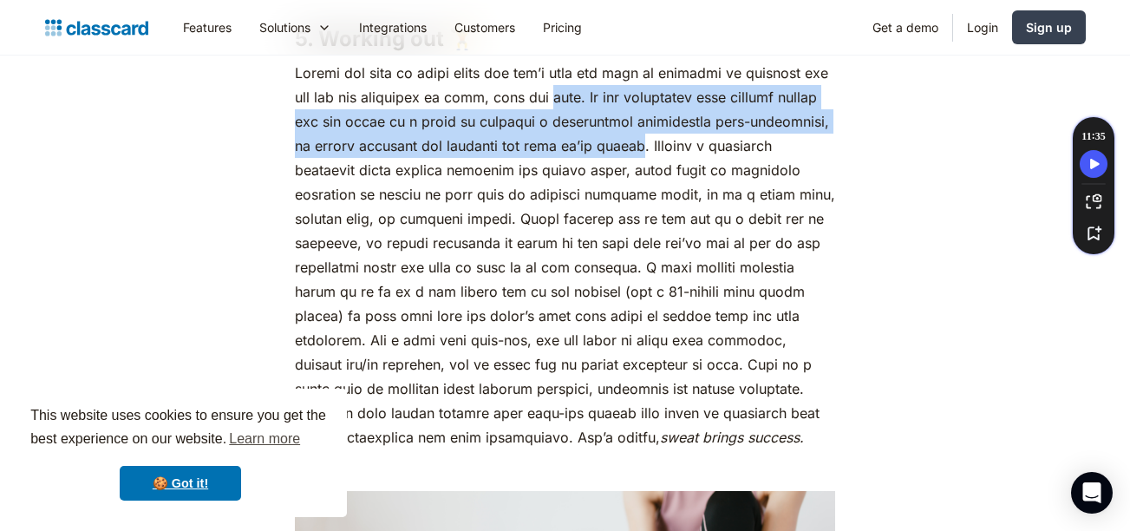
drag, startPoint x: 624, startPoint y: 112, endPoint x: 713, endPoint y: 172, distance: 106.8
click at [713, 172] on p "sweat brings success." at bounding box center [565, 255] width 540 height 389
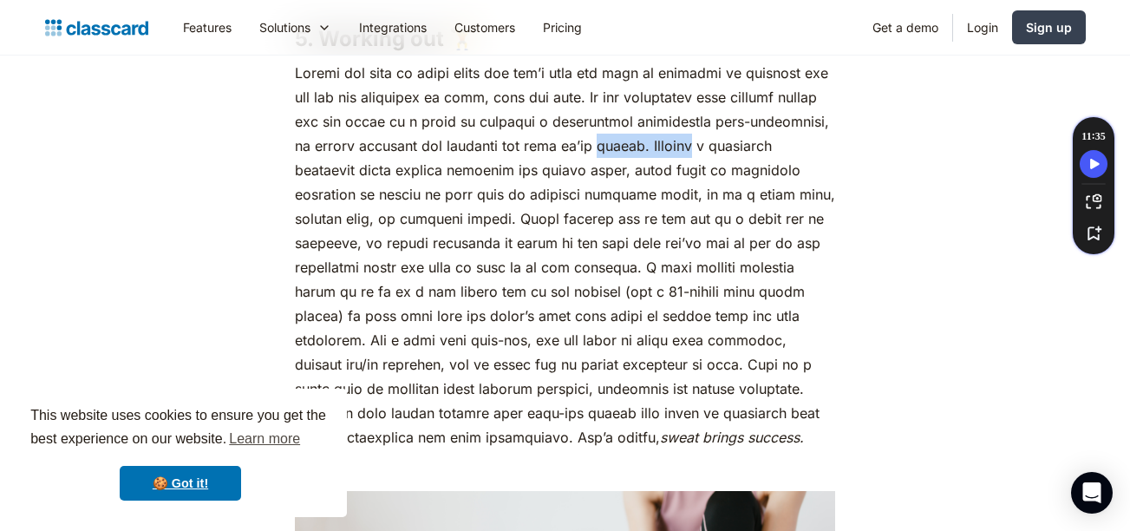
drag, startPoint x: 713, startPoint y: 172, endPoint x: 750, endPoint y: 180, distance: 38.1
click at [750, 180] on p "sweat brings success." at bounding box center [565, 255] width 540 height 389
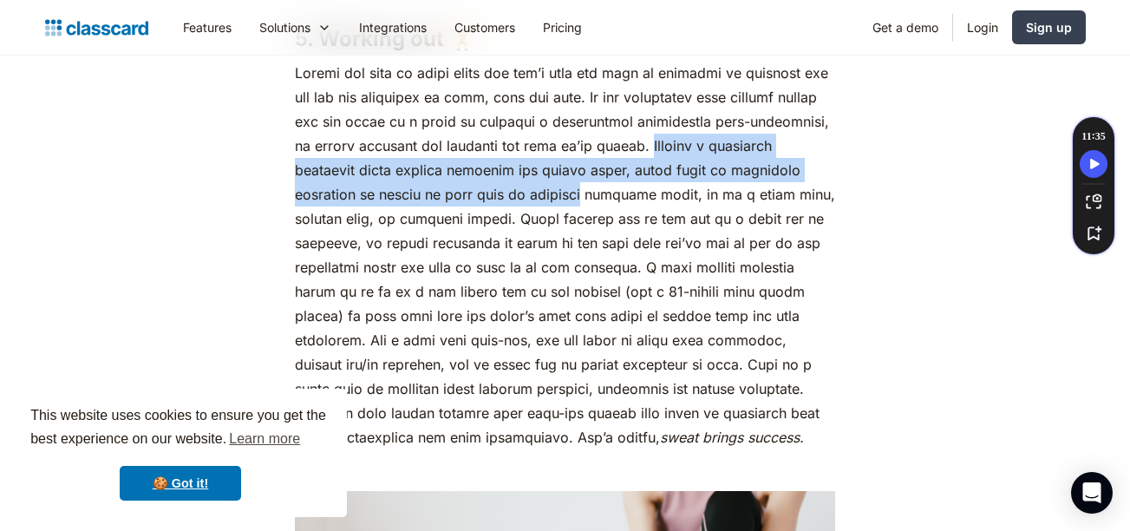
drag, startPoint x: 750, startPoint y: 180, endPoint x: 650, endPoint y: 220, distance: 107.7
click at [650, 220] on p "sweat brings success." at bounding box center [565, 255] width 540 height 389
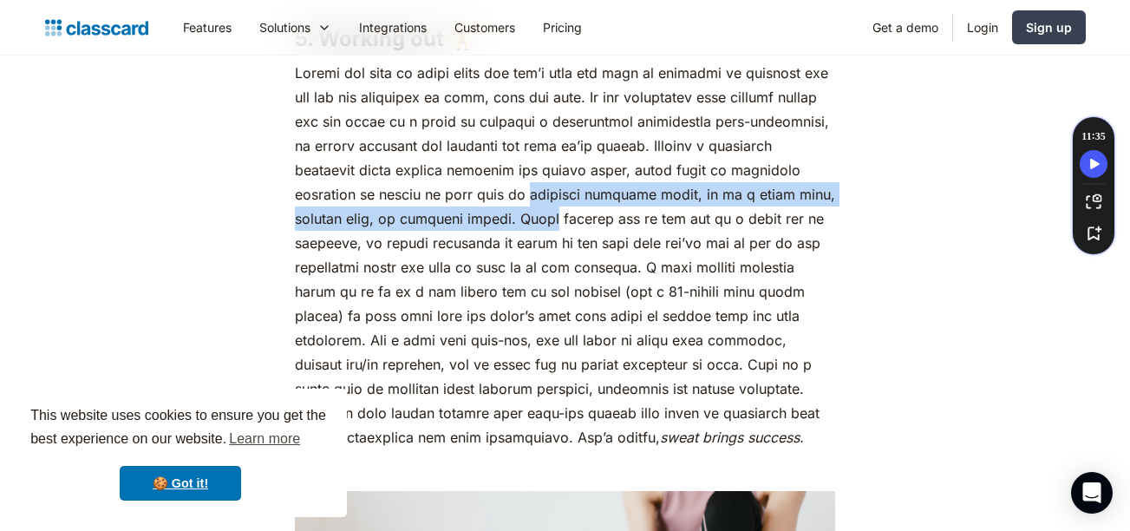
drag, startPoint x: 650, startPoint y: 220, endPoint x: 565, endPoint y: 237, distance: 86.6
click at [565, 237] on p "sweat brings success." at bounding box center [565, 255] width 540 height 389
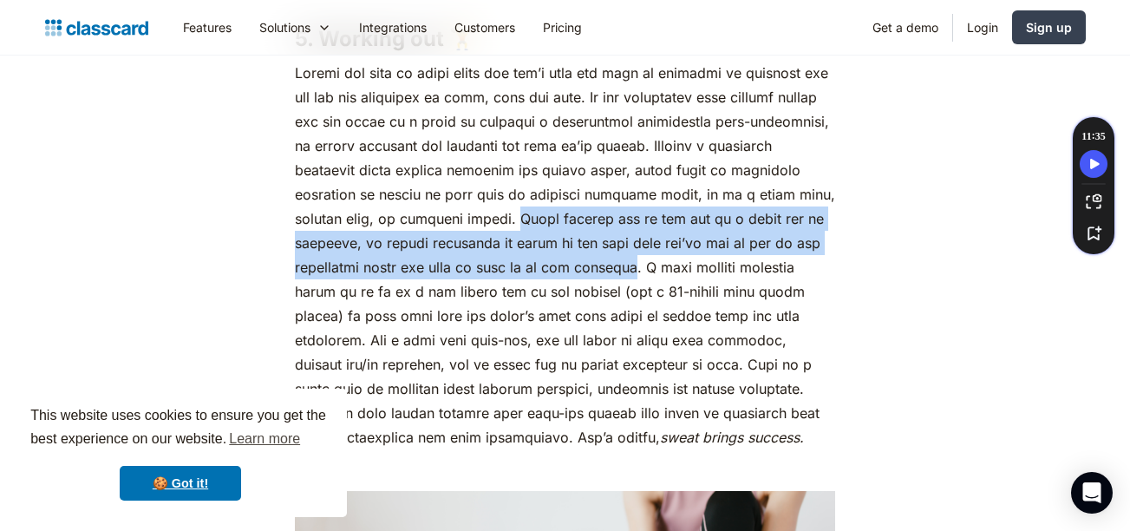
drag, startPoint x: 565, startPoint y: 237, endPoint x: 666, endPoint y: 296, distance: 116.6
click at [666, 296] on p "sweat brings success." at bounding box center [565, 255] width 540 height 389
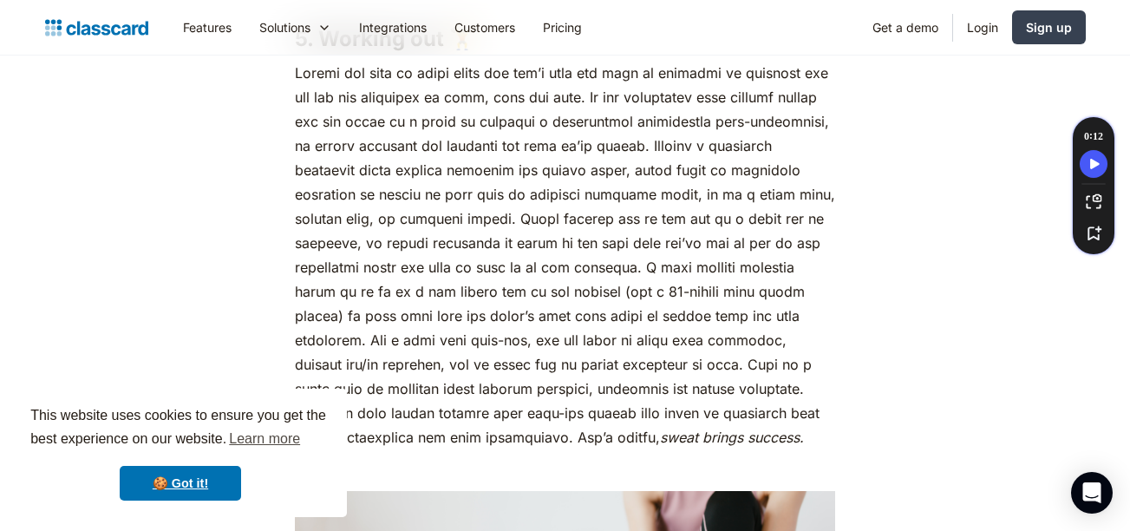
click at [639, 133] on p "sweat brings success." at bounding box center [565, 255] width 540 height 389
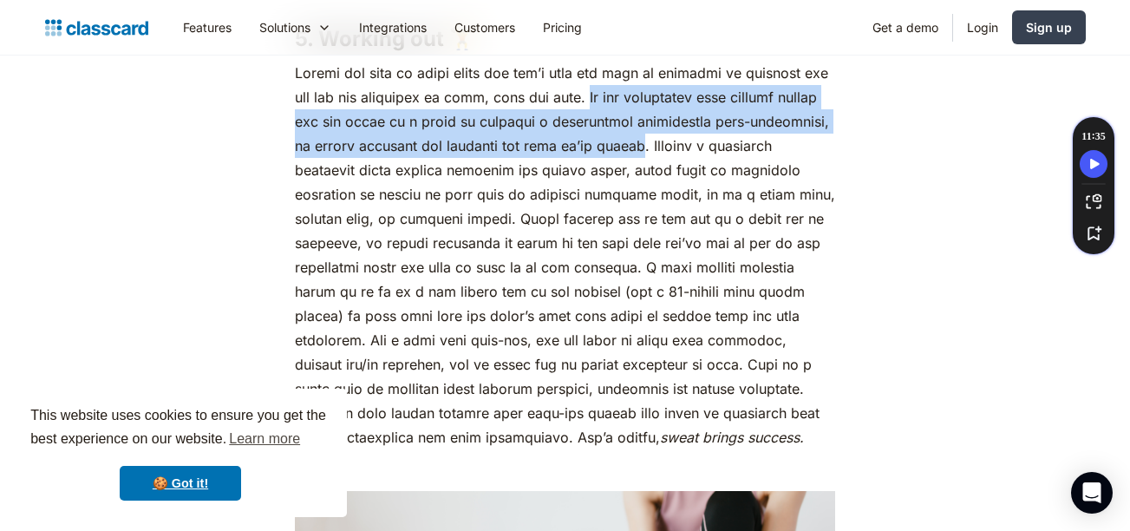
drag, startPoint x: 639, startPoint y: 133, endPoint x: 701, endPoint y: 178, distance: 76.3
click at [701, 178] on p "sweat brings success." at bounding box center [565, 255] width 540 height 389
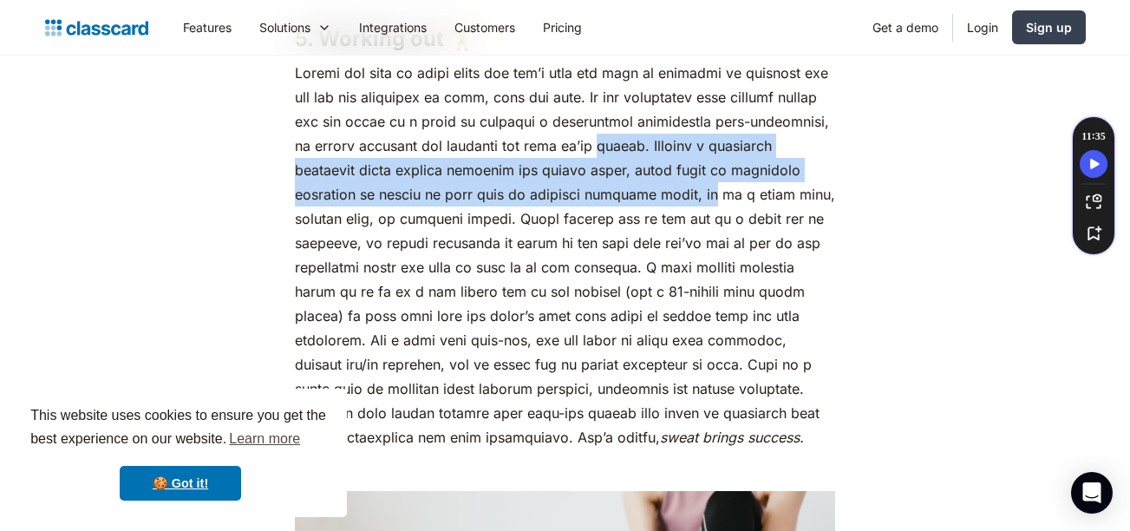
drag, startPoint x: 701, startPoint y: 178, endPoint x: 756, endPoint y: 220, distance: 69.9
click at [756, 220] on p "sweat brings success." at bounding box center [565, 255] width 540 height 389
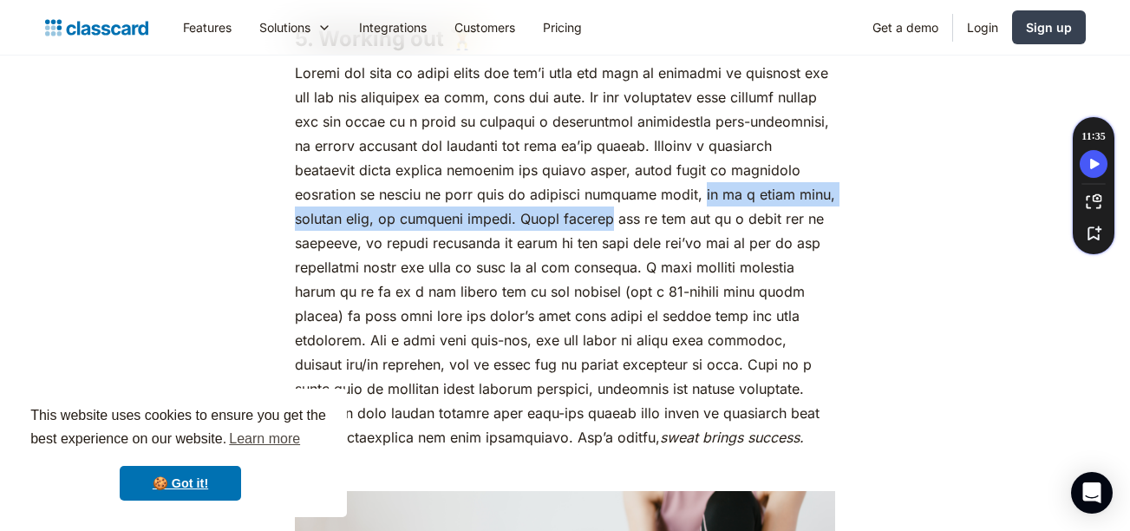
drag, startPoint x: 756, startPoint y: 220, endPoint x: 611, endPoint y: 242, distance: 147.3
click at [611, 242] on p "sweat brings success." at bounding box center [565, 255] width 540 height 389
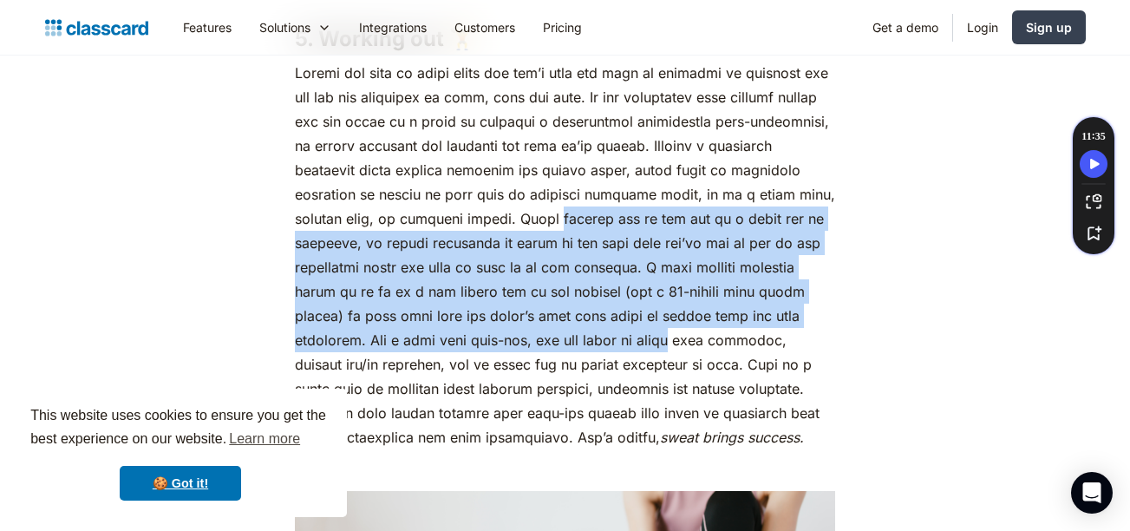
drag, startPoint x: 611, startPoint y: 242, endPoint x: 698, endPoint y: 358, distance: 145.5
click at [698, 358] on p "sweat brings success." at bounding box center [565, 255] width 540 height 389
click at [696, 285] on p "sweat brings success." at bounding box center [565, 255] width 540 height 389
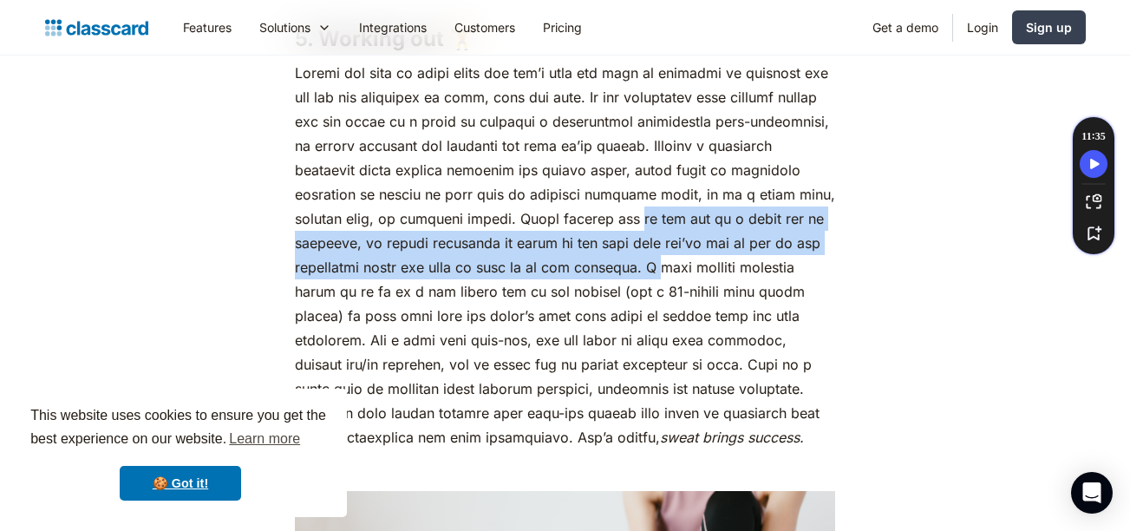
drag, startPoint x: 696, startPoint y: 285, endPoint x: 671, endPoint y: 245, distance: 46.7
click at [671, 245] on p "sweat brings success." at bounding box center [565, 255] width 540 height 389
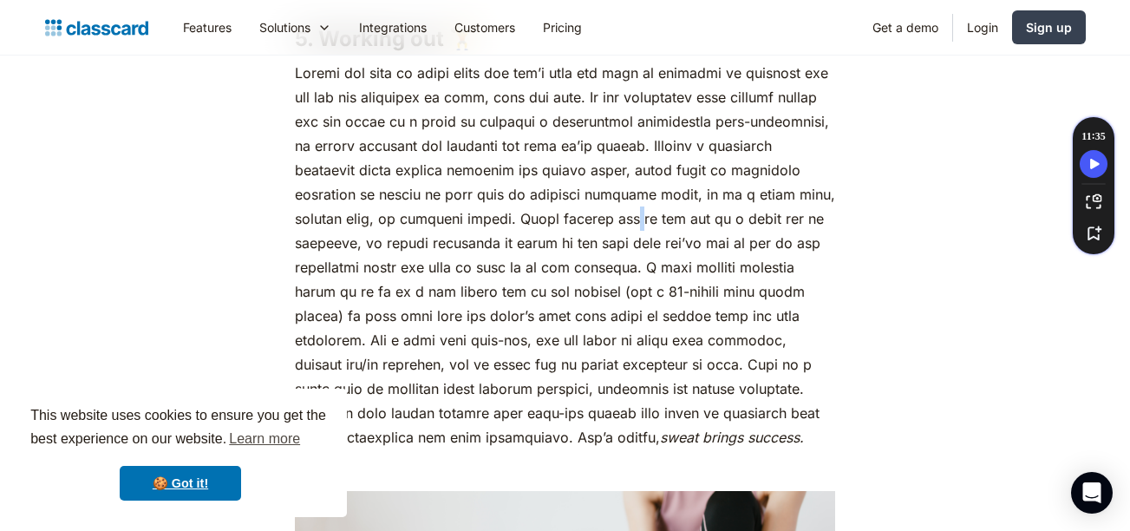
click at [671, 245] on p "sweat brings success." at bounding box center [565, 255] width 540 height 389
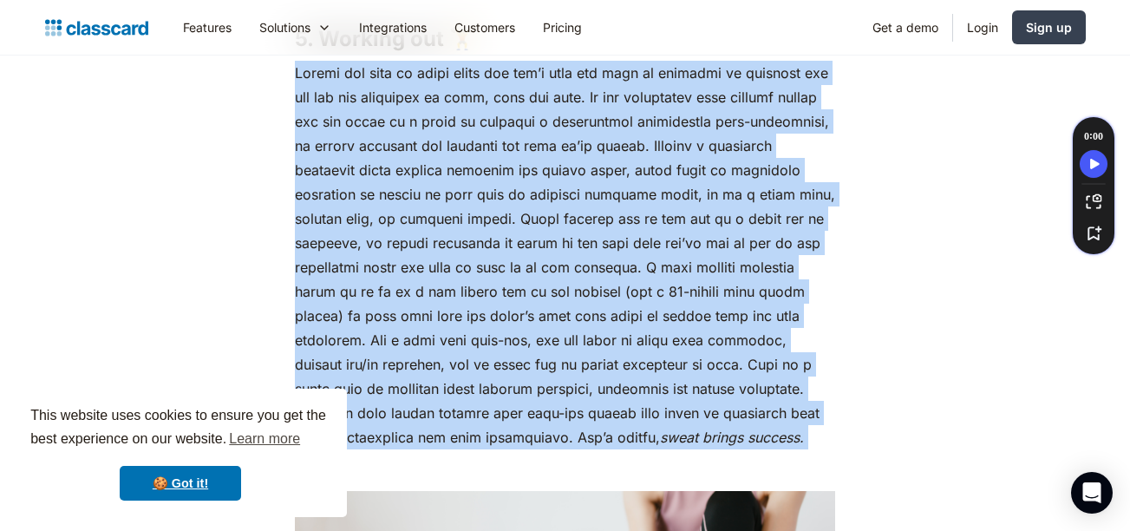
drag, startPoint x: 671, startPoint y: 245, endPoint x: 675, endPoint y: 258, distance: 13.5
click at [675, 258] on p "sweat brings success." at bounding box center [565, 255] width 540 height 389
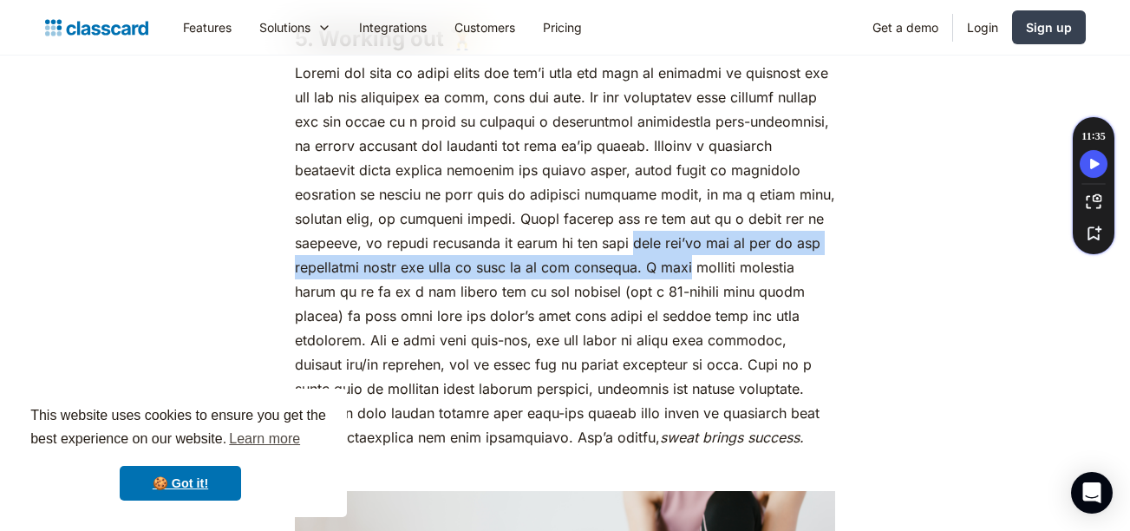
drag, startPoint x: 675, startPoint y: 258, endPoint x: 709, endPoint y: 292, distance: 48.5
click at [709, 292] on p "sweat brings success." at bounding box center [565, 255] width 540 height 389
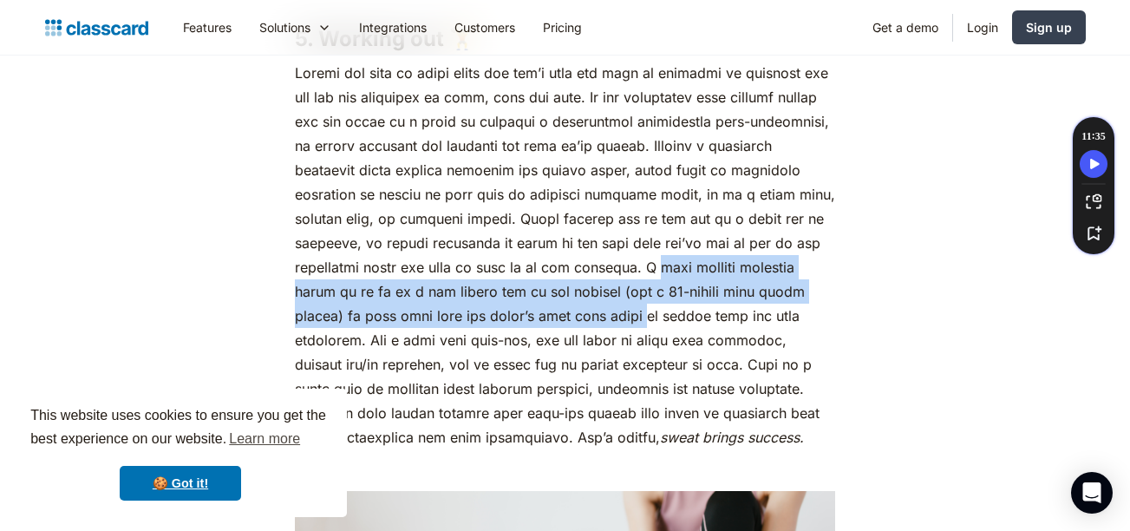
drag, startPoint x: 709, startPoint y: 292, endPoint x: 669, endPoint y: 330, distance: 55.8
click at [669, 330] on p "sweat brings success." at bounding box center [565, 255] width 540 height 389
click at [589, 330] on p "sweat brings success." at bounding box center [565, 255] width 540 height 389
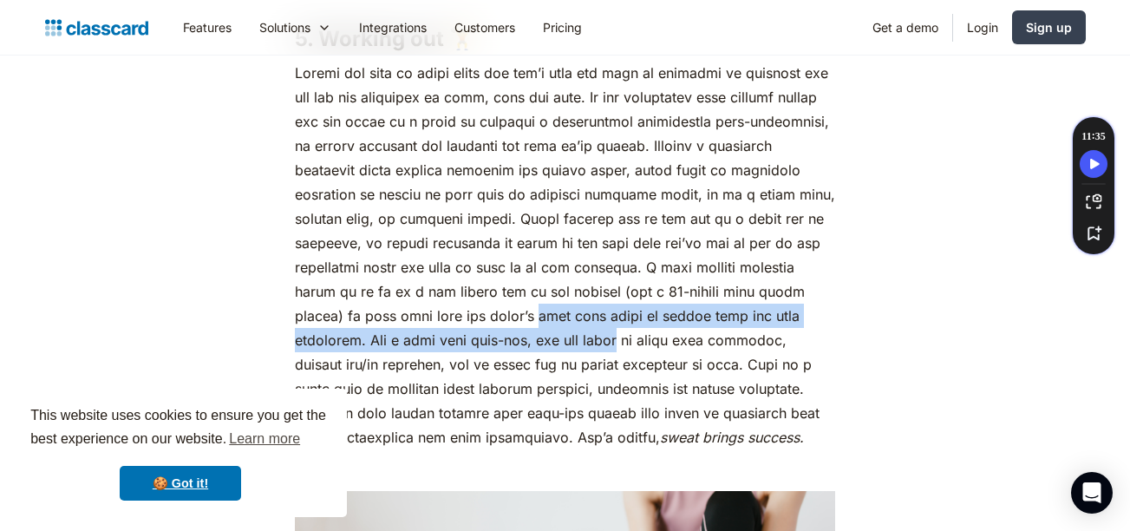
drag, startPoint x: 589, startPoint y: 330, endPoint x: 604, endPoint y: 357, distance: 31.8
click at [604, 357] on p "sweat brings success." at bounding box center [565, 255] width 540 height 389
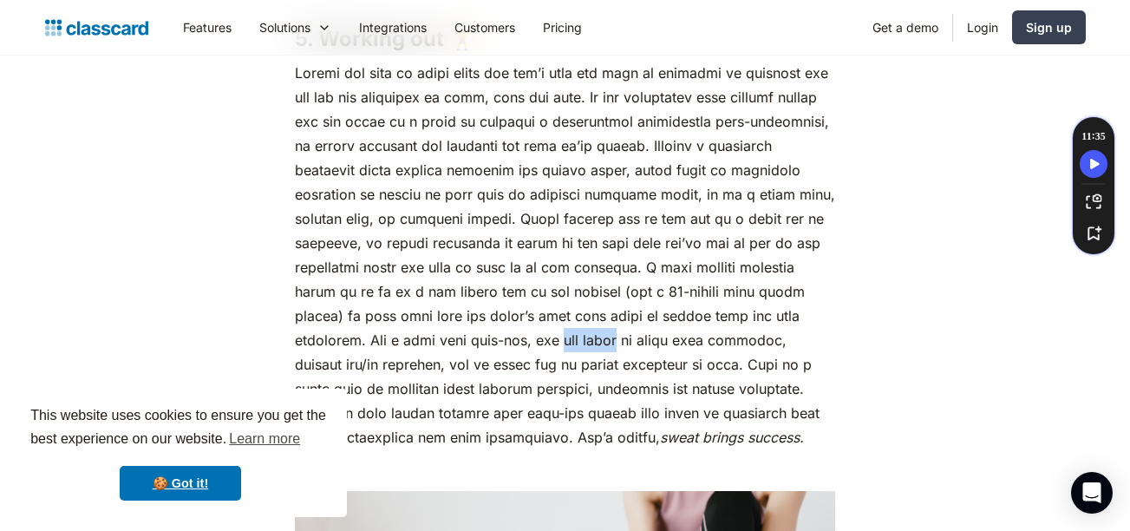
drag, startPoint x: 604, startPoint y: 357, endPoint x: 585, endPoint y: 374, distance: 25.9
click at [585, 374] on p "sweat brings success." at bounding box center [565, 255] width 540 height 389
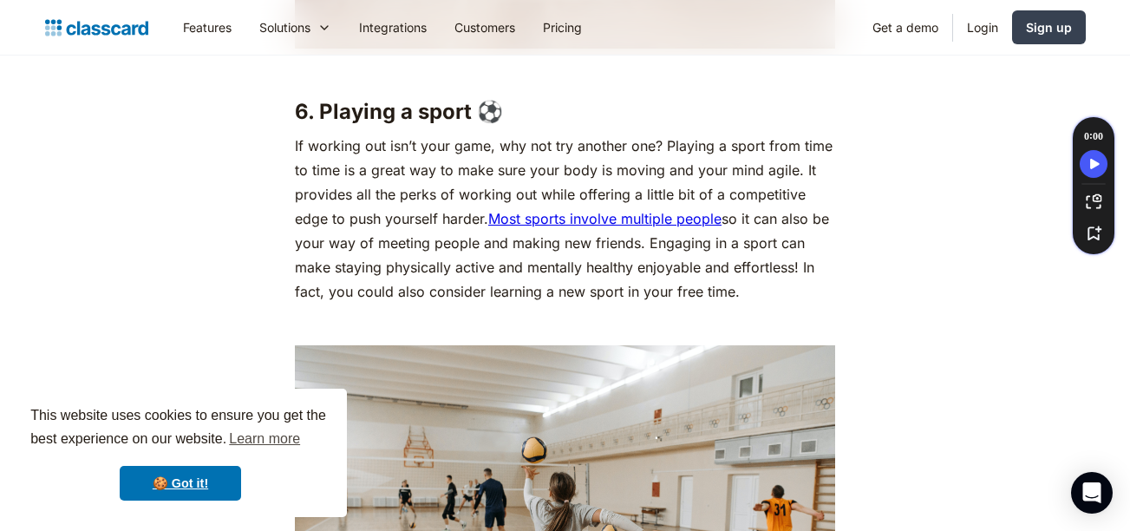
scroll to position [5665, 0]
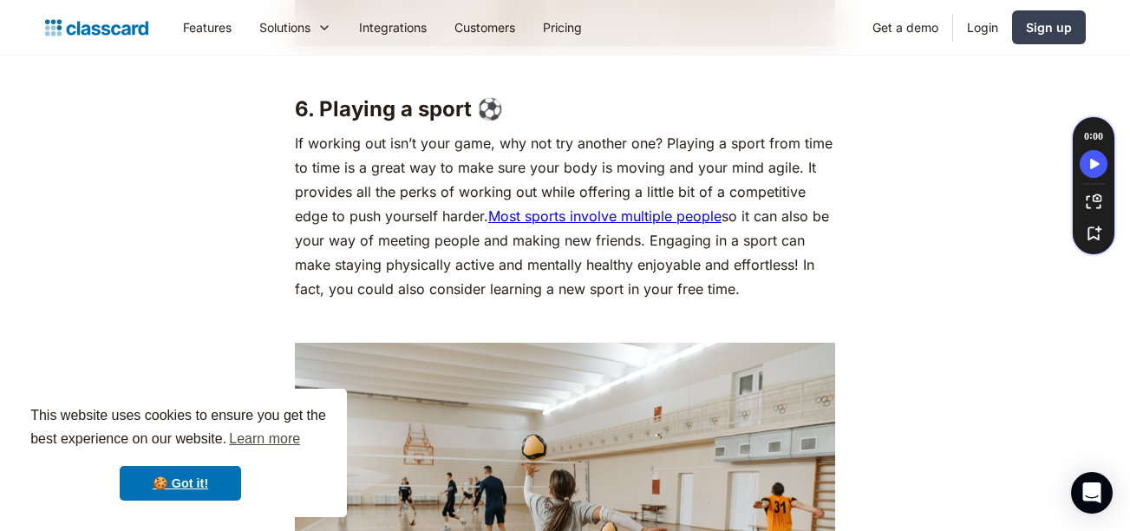
click at [587, 301] on p "If working out isn’t your game, why not try another one? Playing a sport from t…" at bounding box center [565, 216] width 540 height 170
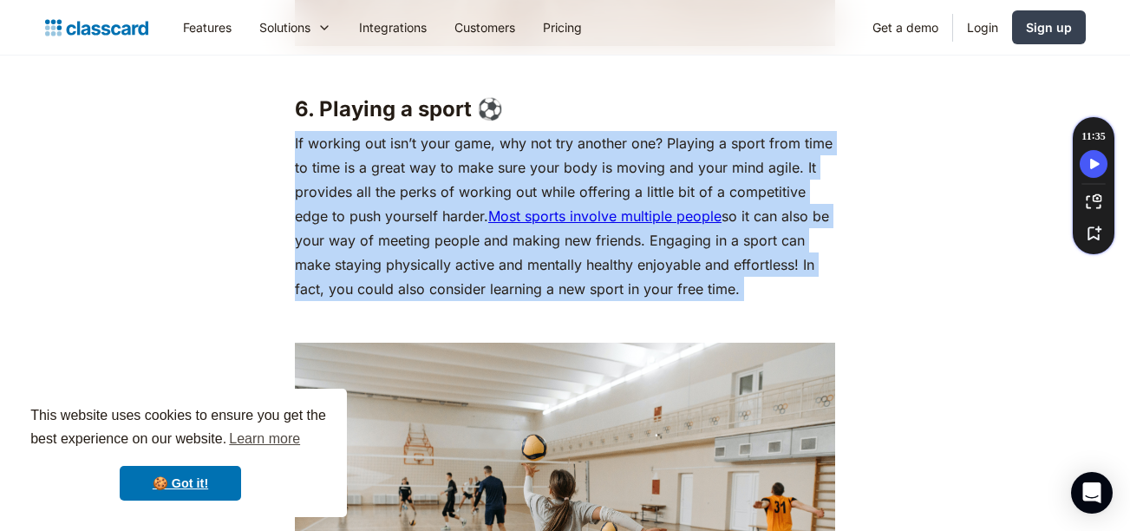
click at [587, 301] on p "If working out isn’t your game, why not try another one? Playing a sport from t…" at bounding box center [565, 216] width 540 height 170
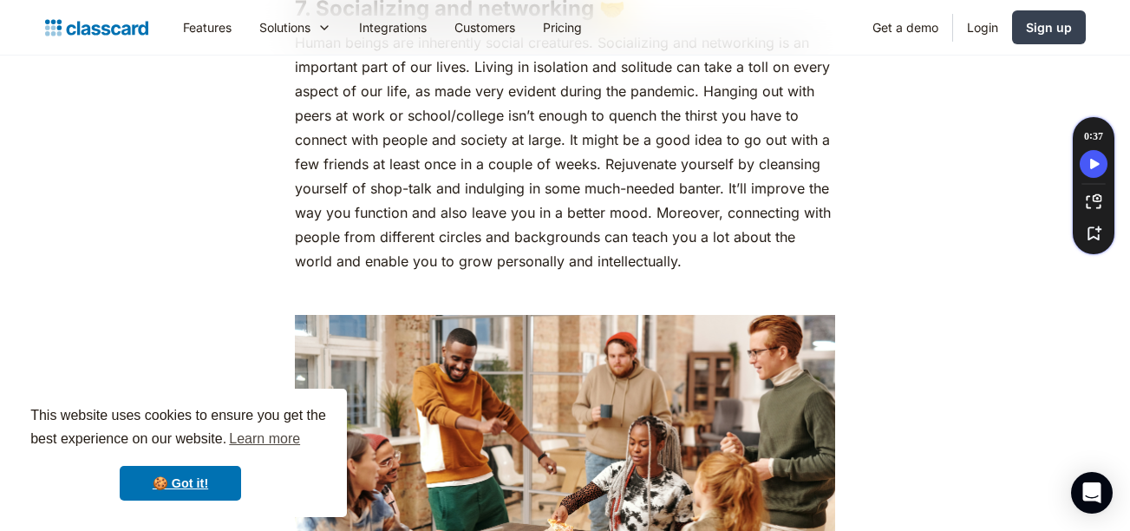
click at [591, 262] on p "Human beings are inherently social creatures. Socializing and networking is an …" at bounding box center [565, 151] width 540 height 243
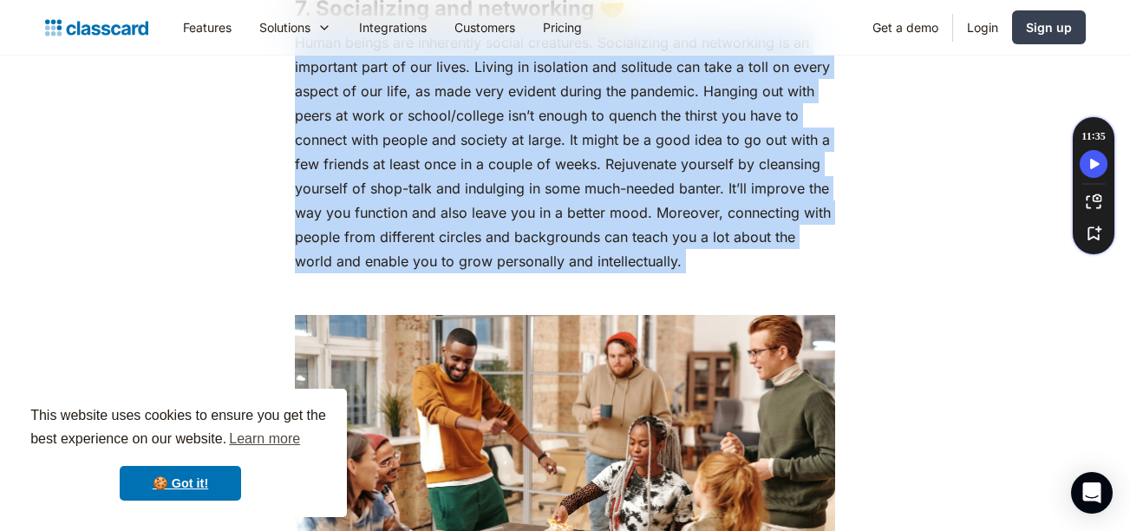
click at [591, 262] on p "Human beings are inherently social creatures. Socializing and networking is an …" at bounding box center [565, 151] width 540 height 243
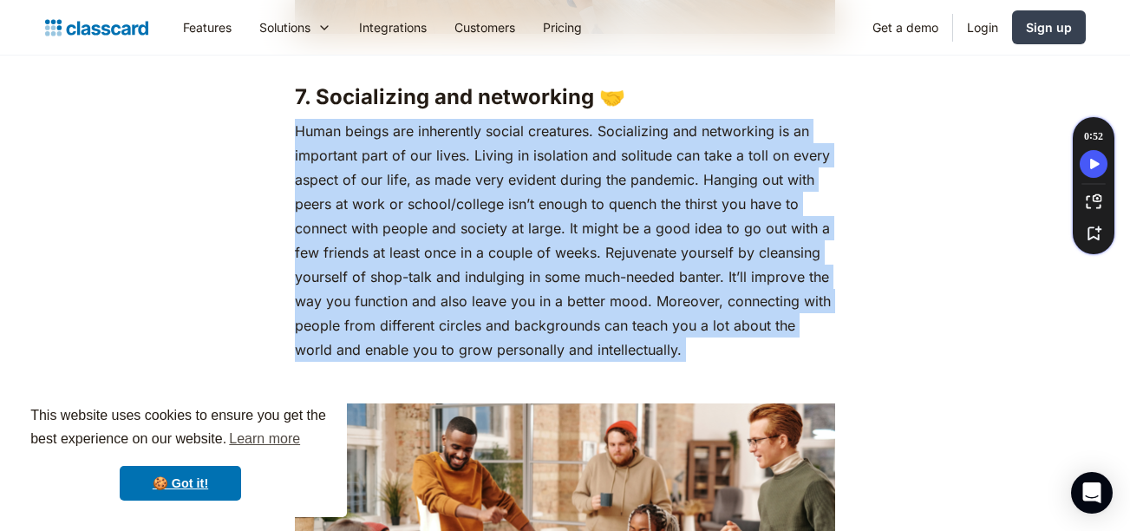
scroll to position [6328, 0]
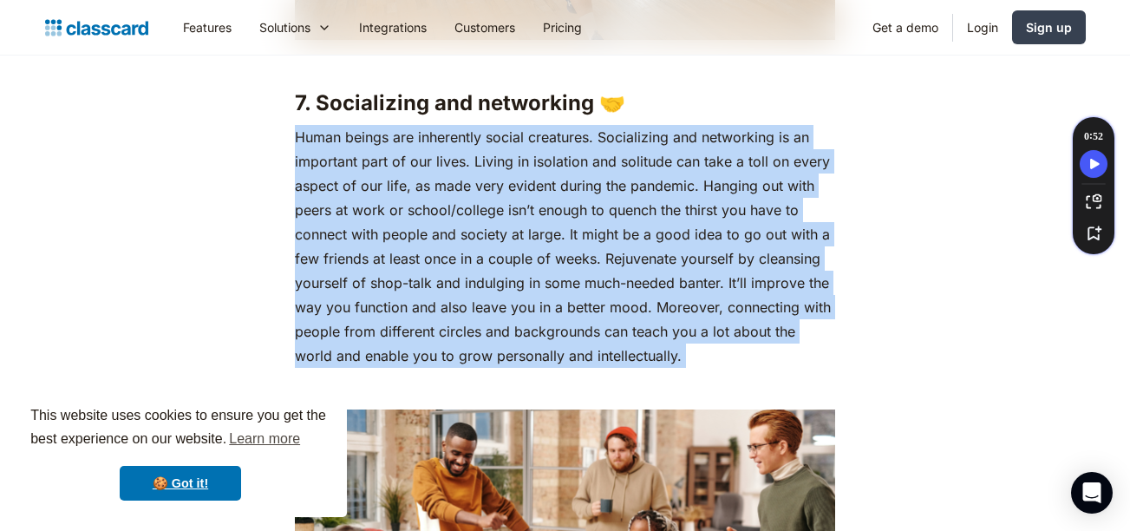
click at [556, 156] on p "Human beings are inherently social creatures. Socializing and networking is an …" at bounding box center [565, 246] width 540 height 243
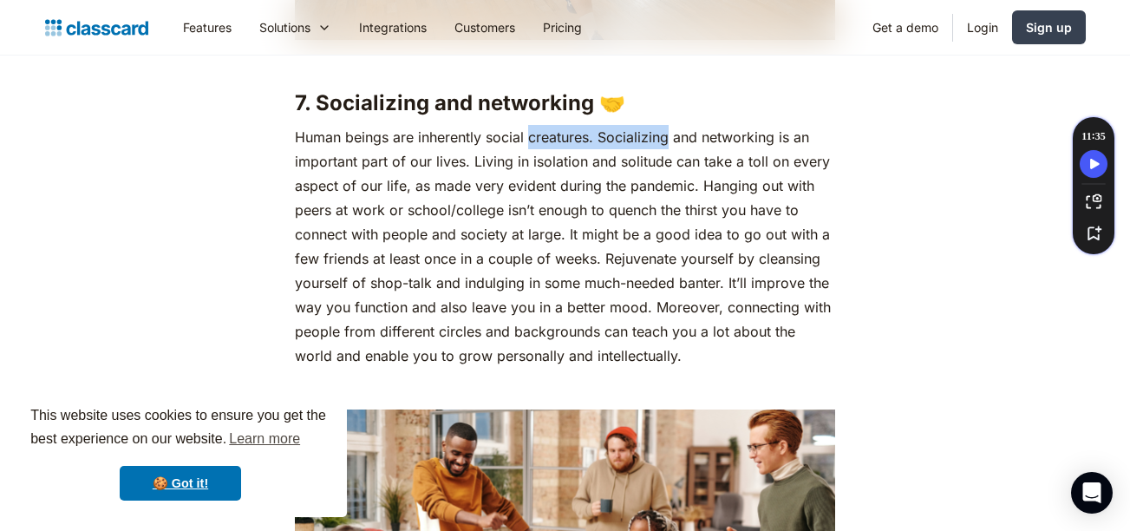
drag, startPoint x: 556, startPoint y: 156, endPoint x: 617, endPoint y: 164, distance: 61.2
click at [617, 164] on p "Human beings are inherently social creatures. Socializing and networking is an …" at bounding box center [565, 246] width 540 height 243
click at [620, 164] on p "Human beings are inherently social creatures. Socializing and networking is an …" at bounding box center [565, 246] width 540 height 243
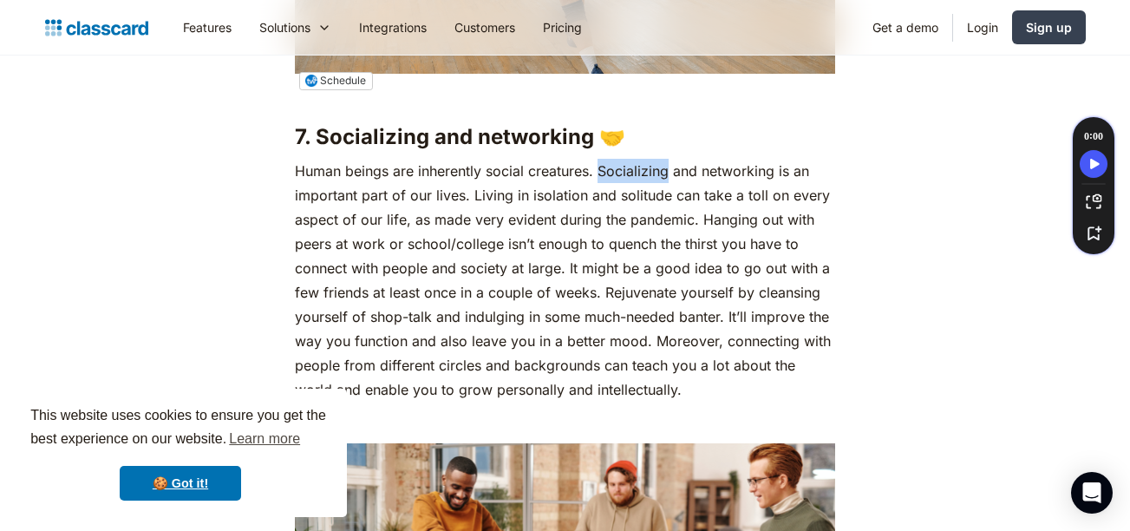
scroll to position [6320, 0]
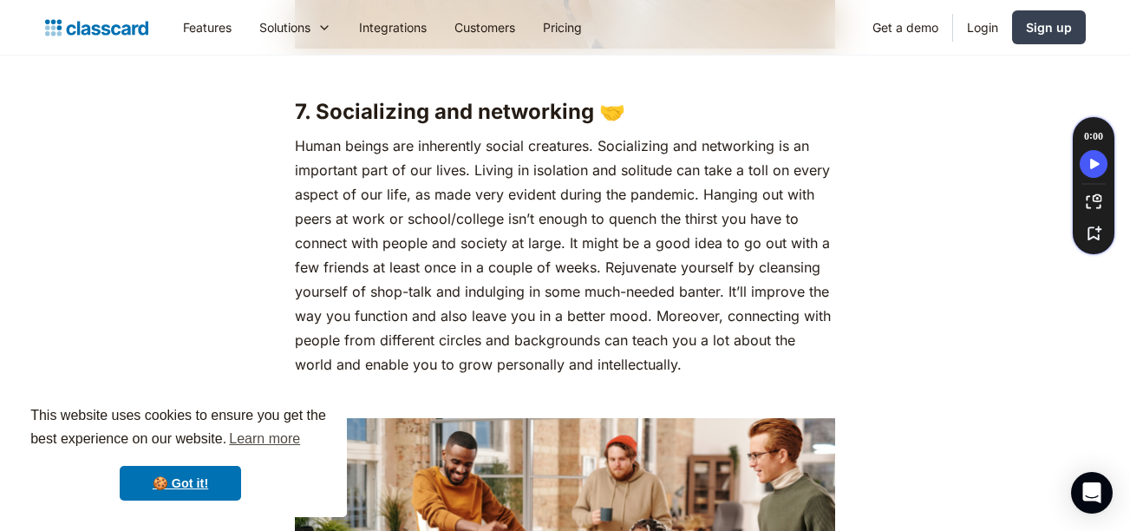
click at [666, 221] on p "Human beings are inherently social creatures. Socializing and networking is an …" at bounding box center [565, 255] width 540 height 243
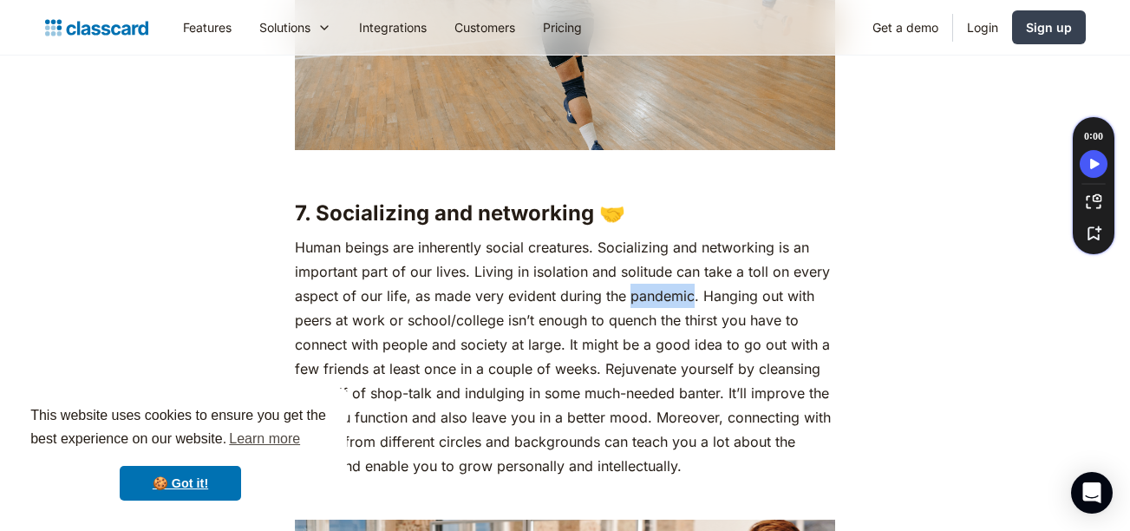
scroll to position [6220, 0]
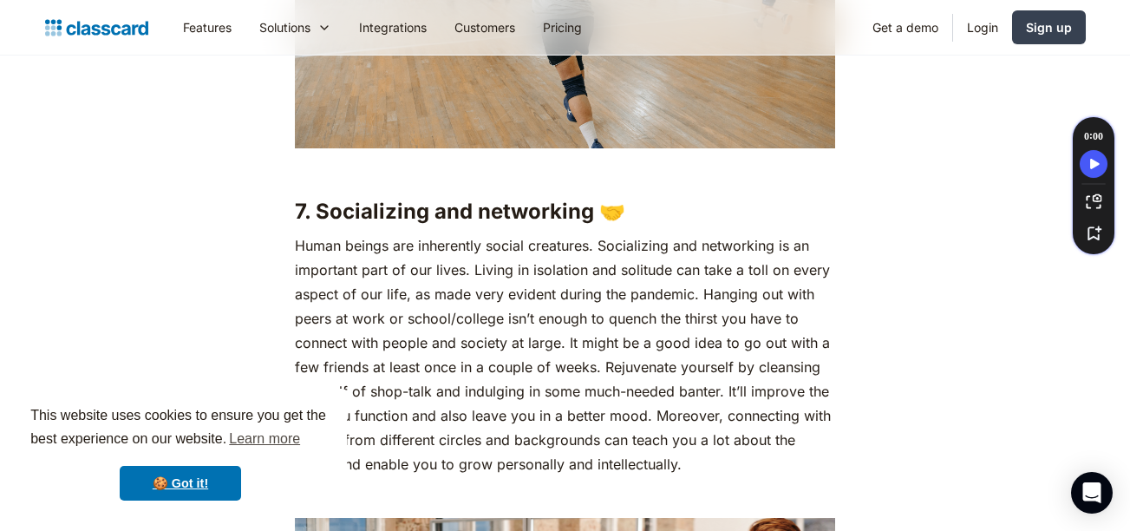
click at [722, 309] on p "Human beings are inherently social creatures. Socializing and networking is an …" at bounding box center [565, 354] width 540 height 243
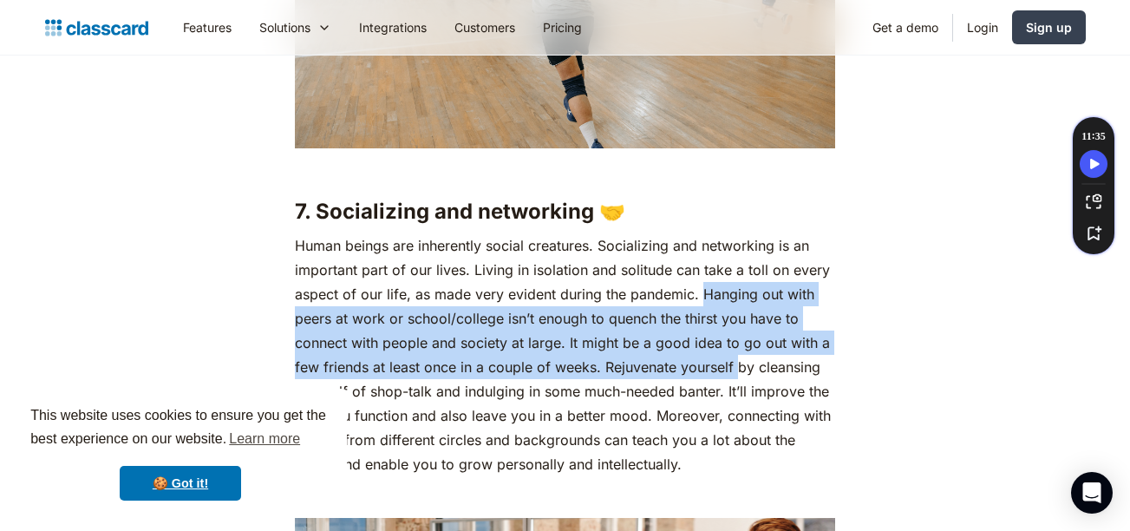
drag, startPoint x: 722, startPoint y: 309, endPoint x: 733, endPoint y: 400, distance: 91.8
click at [733, 400] on p "Human beings are inherently social creatures. Socializing and networking is an …" at bounding box center [565, 354] width 540 height 243
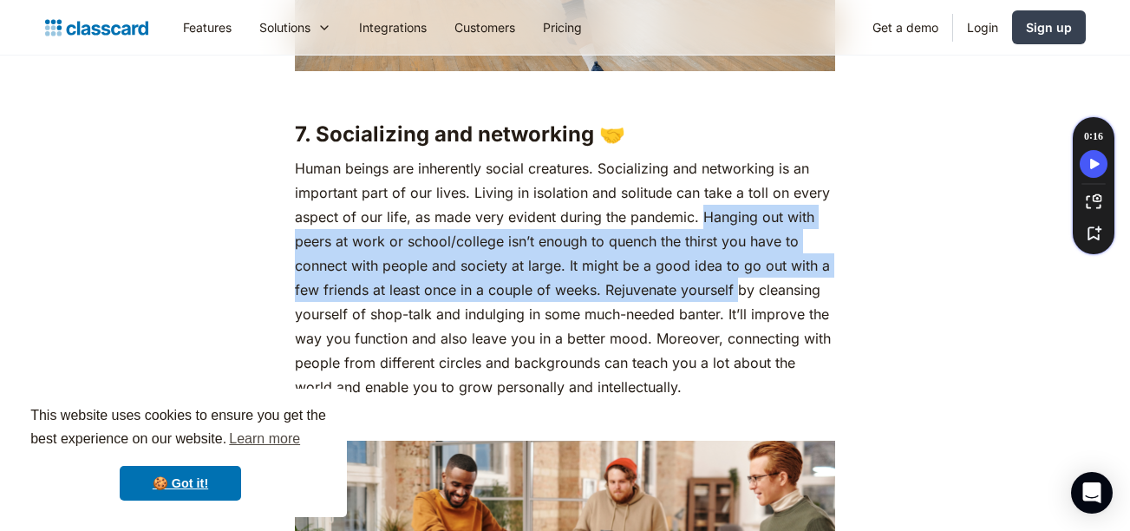
scroll to position [6298, 0]
click at [727, 323] on p "Human beings are inherently social creatures. Socializing and networking is an …" at bounding box center [565, 276] width 540 height 243
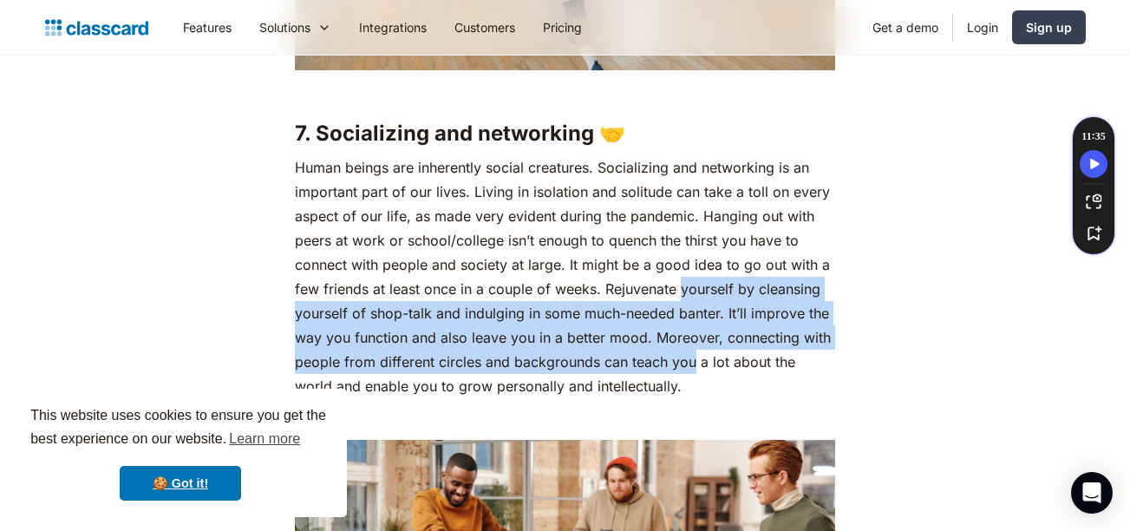
drag, startPoint x: 727, startPoint y: 323, endPoint x: 686, endPoint y: 381, distance: 71.0
click at [686, 381] on p "Human beings are inherently social creatures. Socializing and networking is an …" at bounding box center [565, 276] width 540 height 243
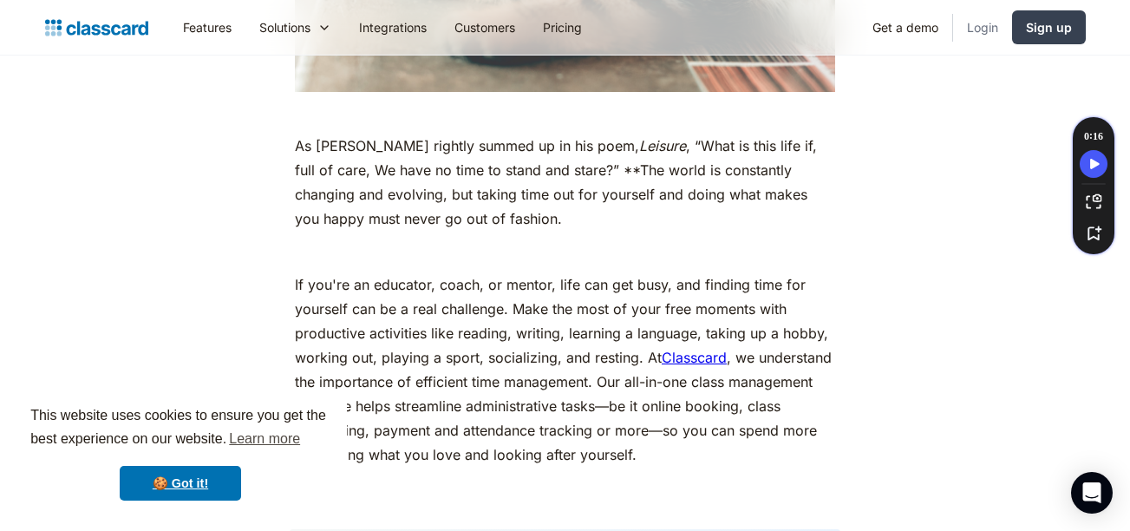
scroll to position [7713, 0]
